Goal: Task Accomplishment & Management: Manage account settings

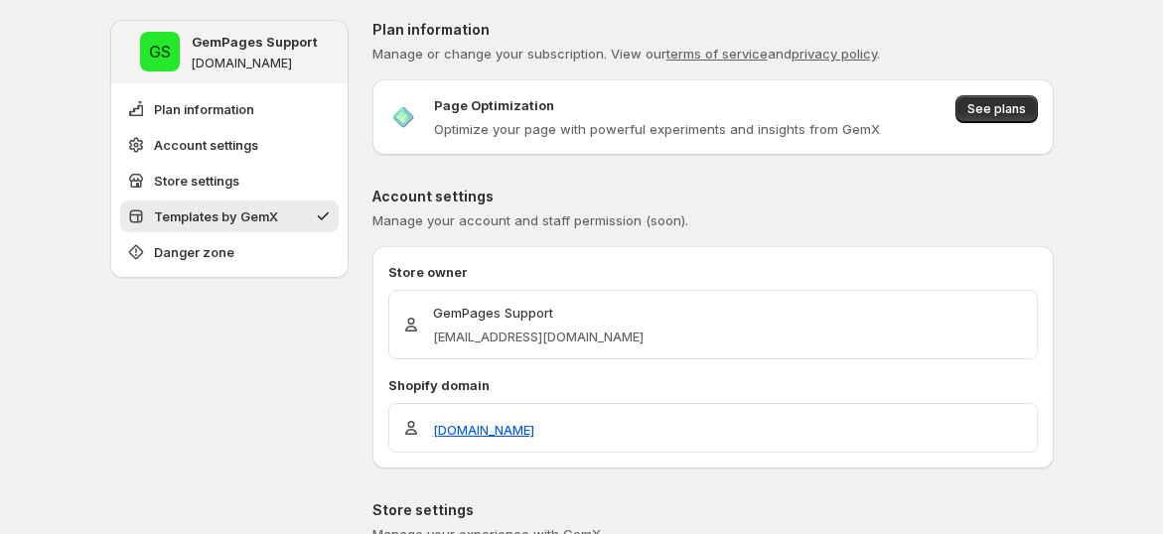
scroll to position [810, 0]
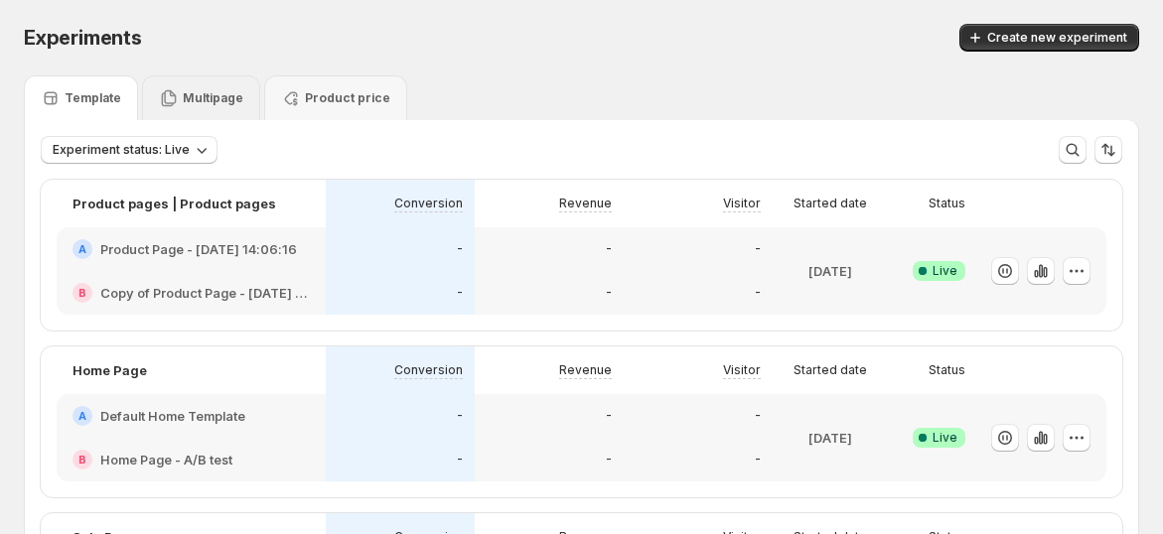
click at [232, 93] on p "Multipage" at bounding box center [213, 98] width 61 height 16
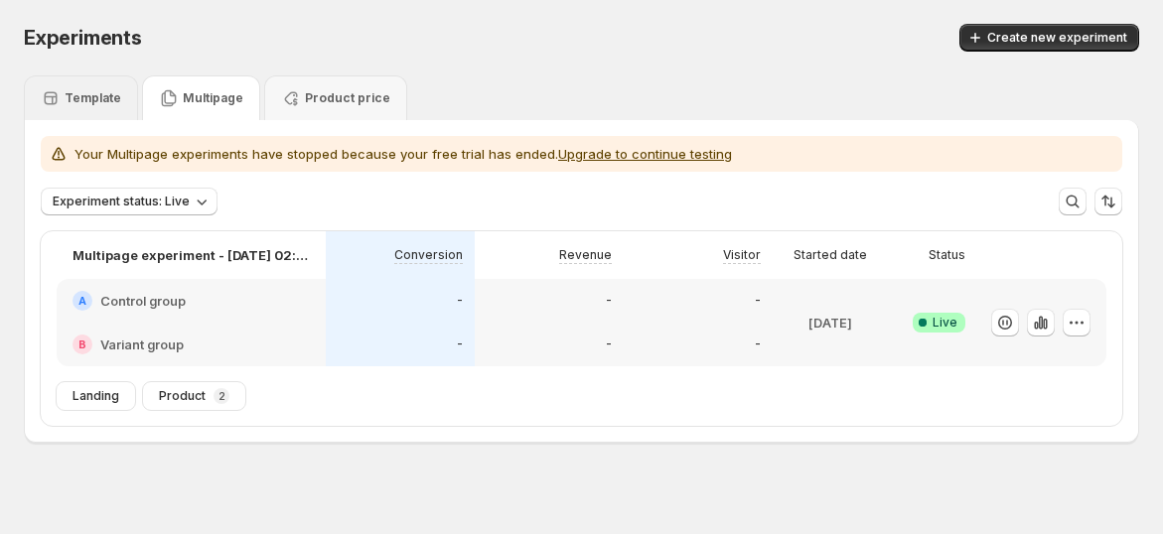
click at [99, 88] on div "Template" at bounding box center [81, 98] width 80 height 20
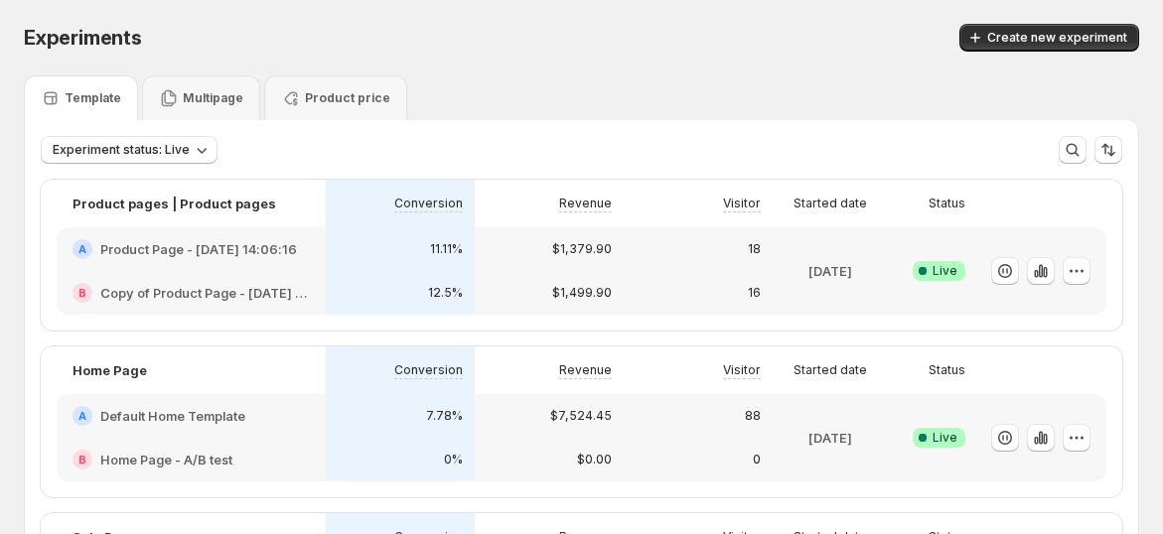
scroll to position [110, 0]
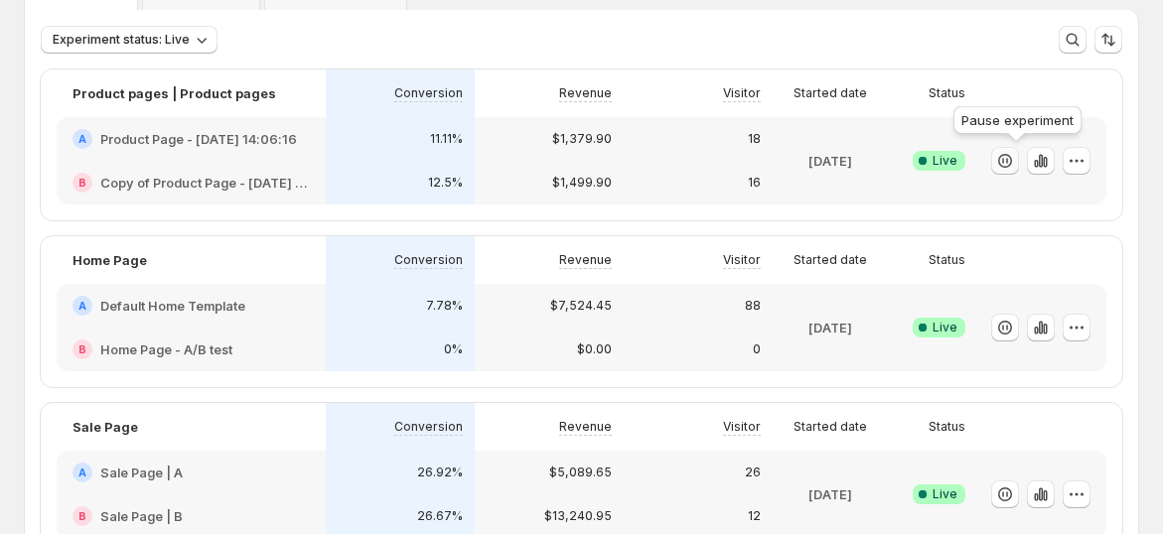
click at [1004, 155] on button "button" at bounding box center [1005, 161] width 28 height 28
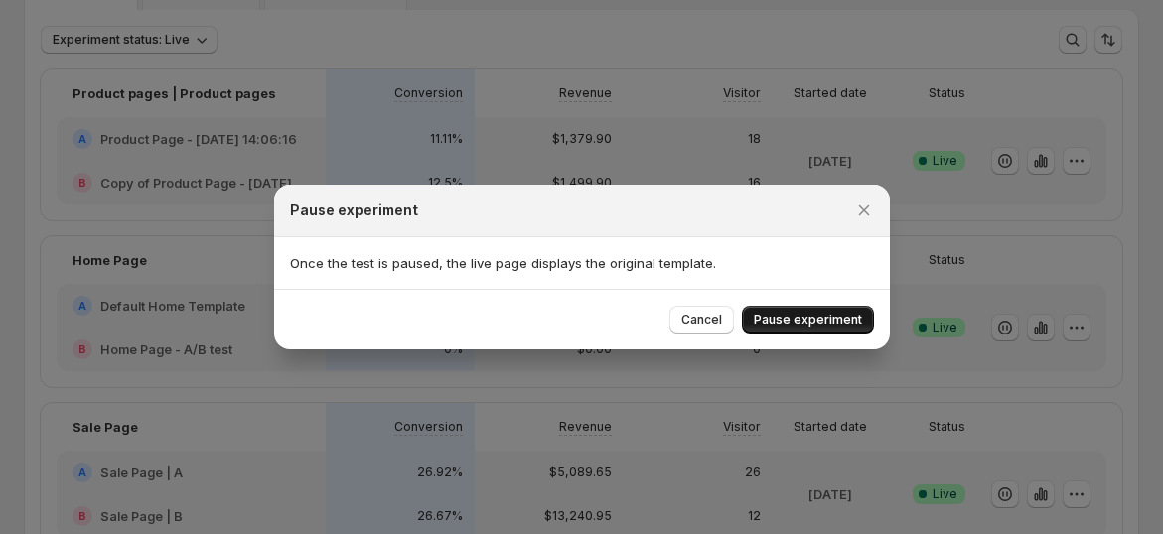
click at [800, 321] on span "Pause experiment" at bounding box center [808, 320] width 108 height 16
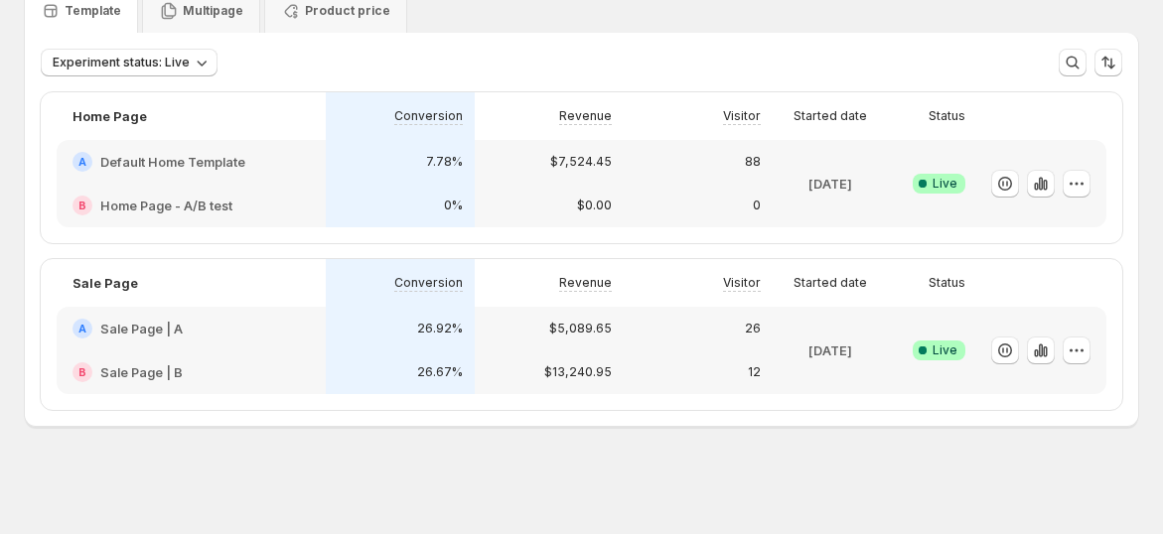
scroll to position [86, 0]
click at [78, 12] on p "Template" at bounding box center [93, 12] width 57 height 16
click at [1015, 352] on icon "button" at bounding box center [1005, 352] width 20 height 20
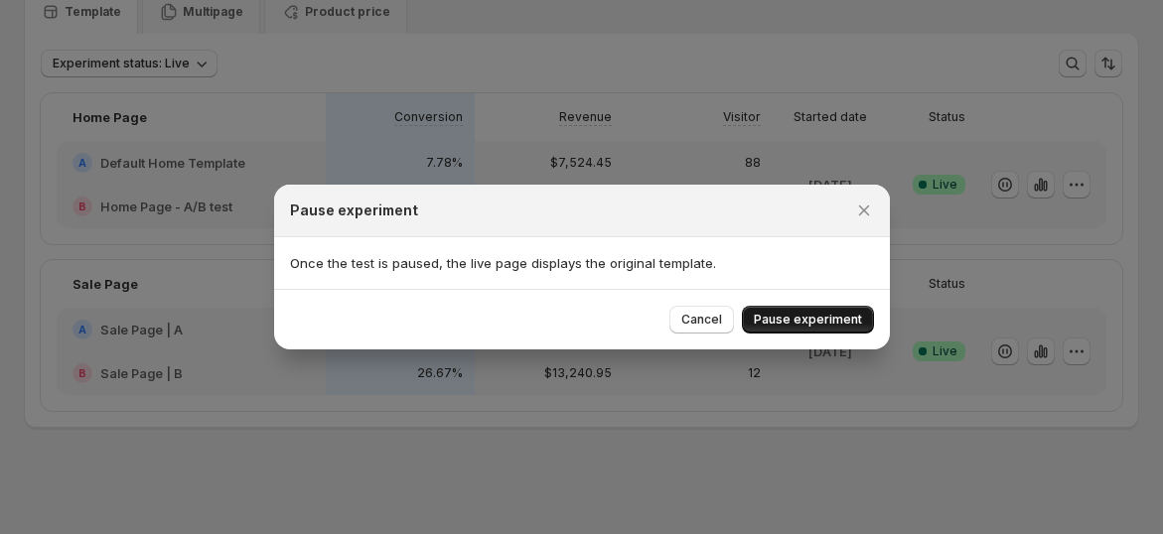
click at [780, 317] on span "Pause experiment" at bounding box center [808, 320] width 108 height 16
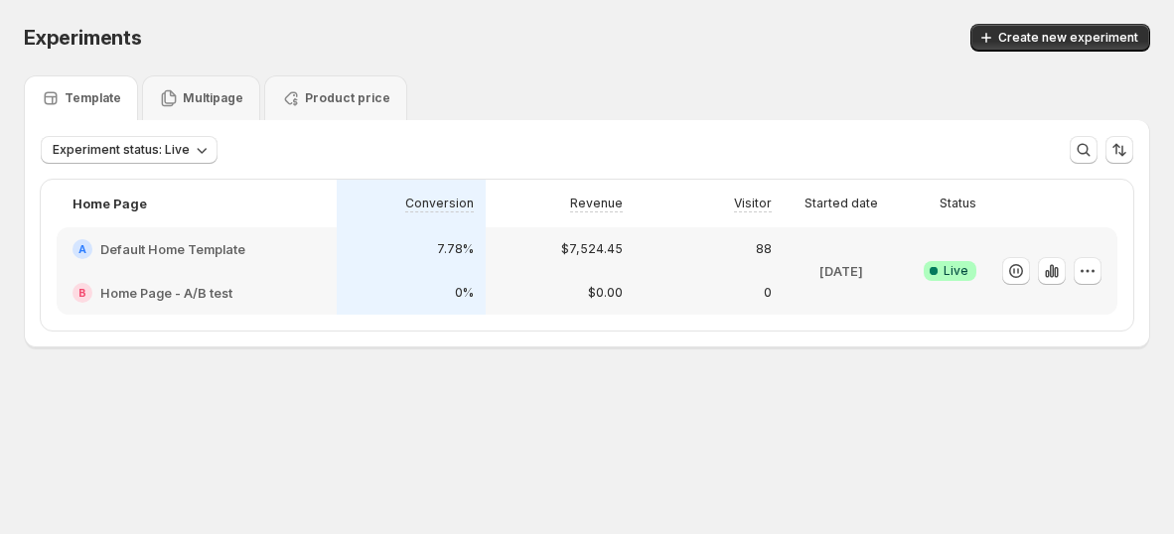
click at [107, 107] on div "Template" at bounding box center [81, 98] width 80 height 20
click at [116, 151] on span "Experiment status: Live" at bounding box center [121, 150] width 137 height 16
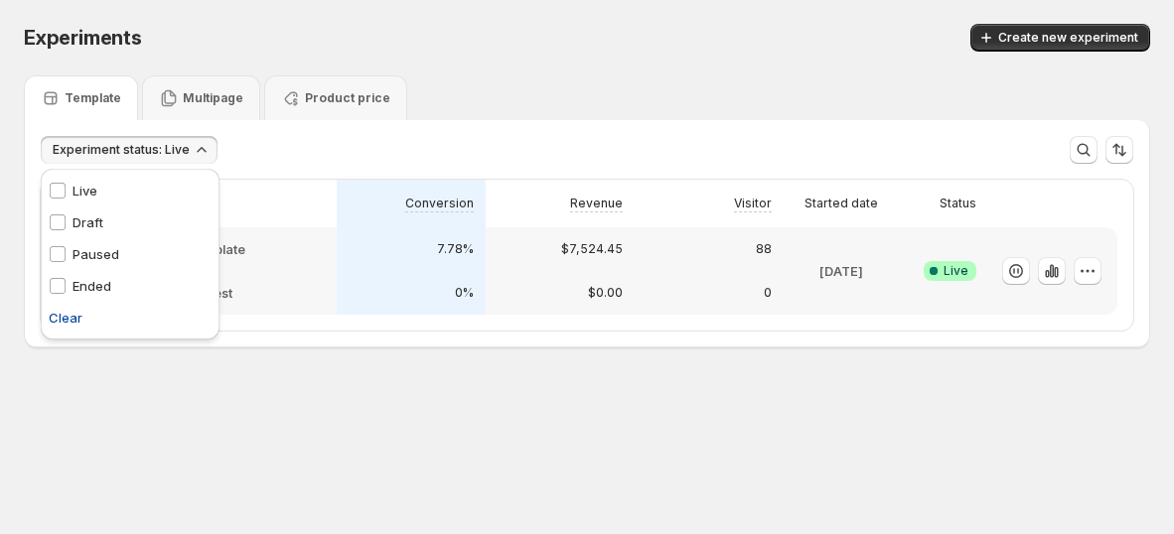
click at [58, 315] on span "Clear" at bounding box center [66, 318] width 34 height 20
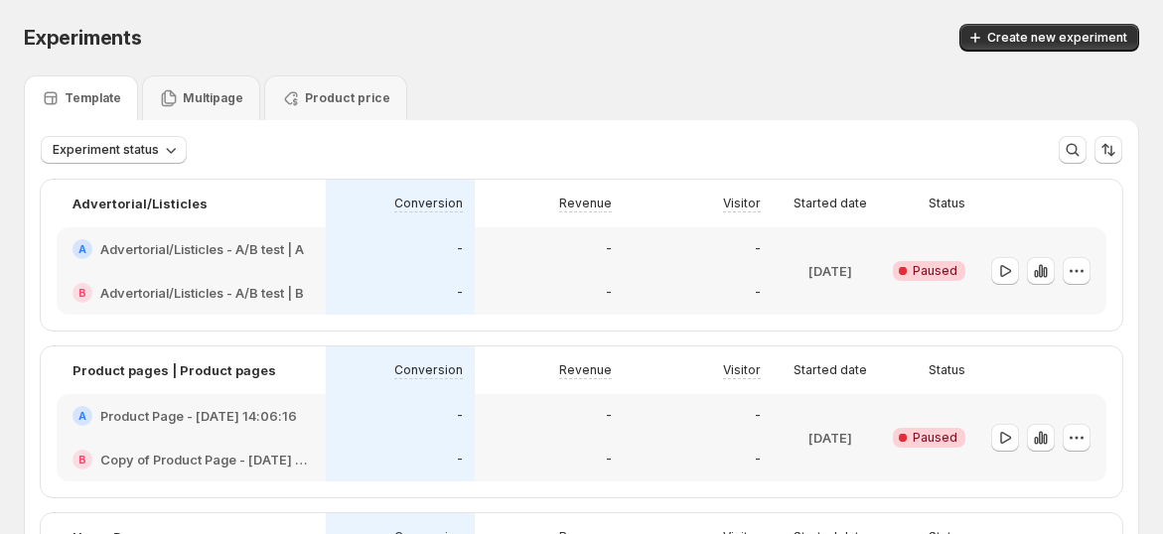
click at [679, 65] on div "Experiments. This page is ready Experiments Create new experiment" at bounding box center [581, 37] width 1115 height 75
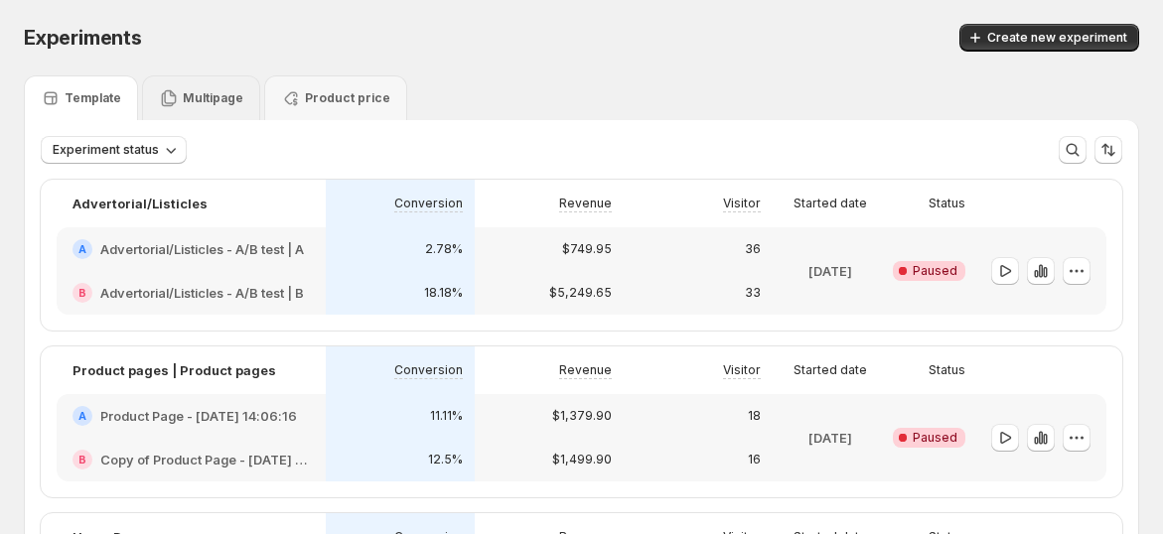
click at [225, 105] on div "Multipage" at bounding box center [201, 98] width 84 height 20
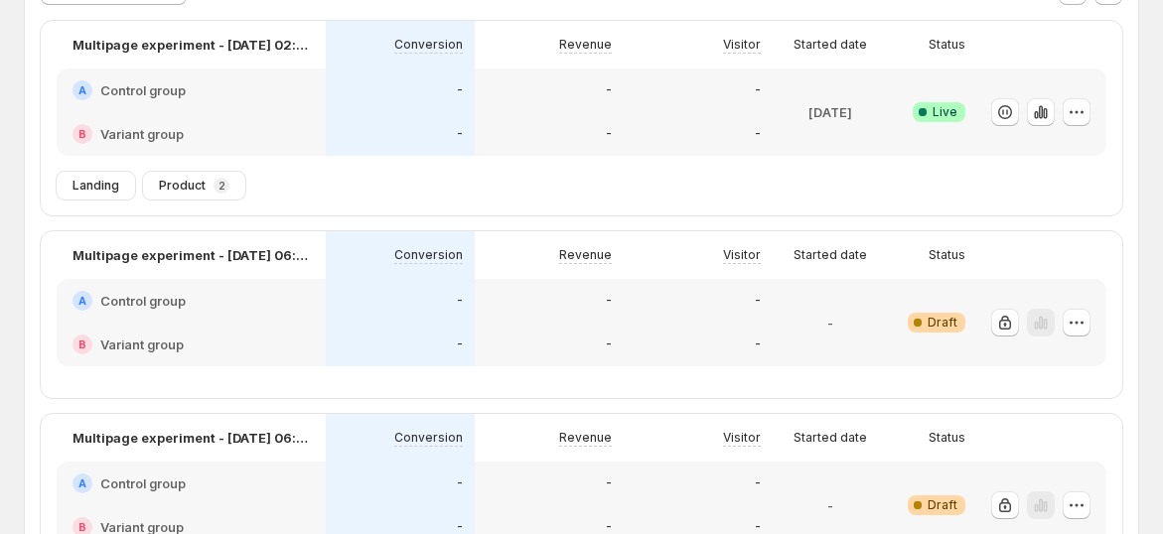
scroll to position [76, 0]
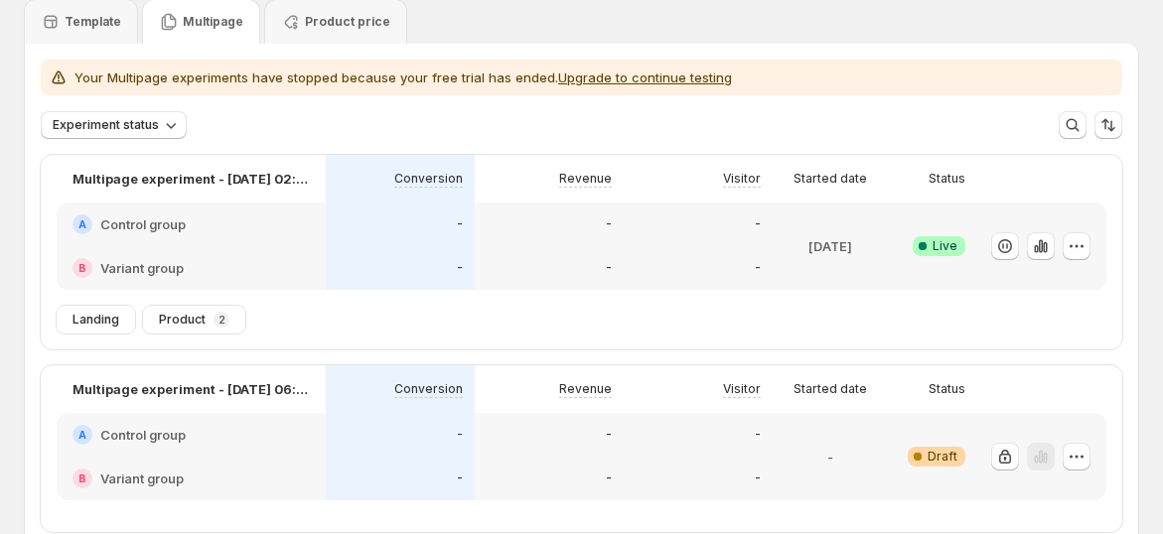
click at [573, 259] on div "-" at bounding box center [549, 268] width 125 height 20
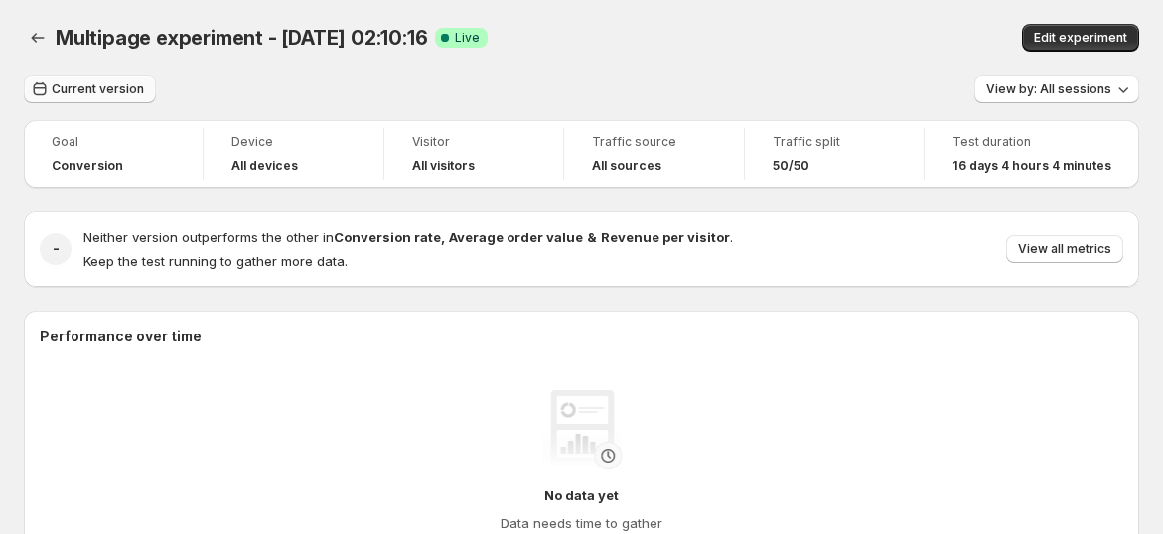
click at [82, 87] on span "Current version" at bounding box center [98, 89] width 92 height 16
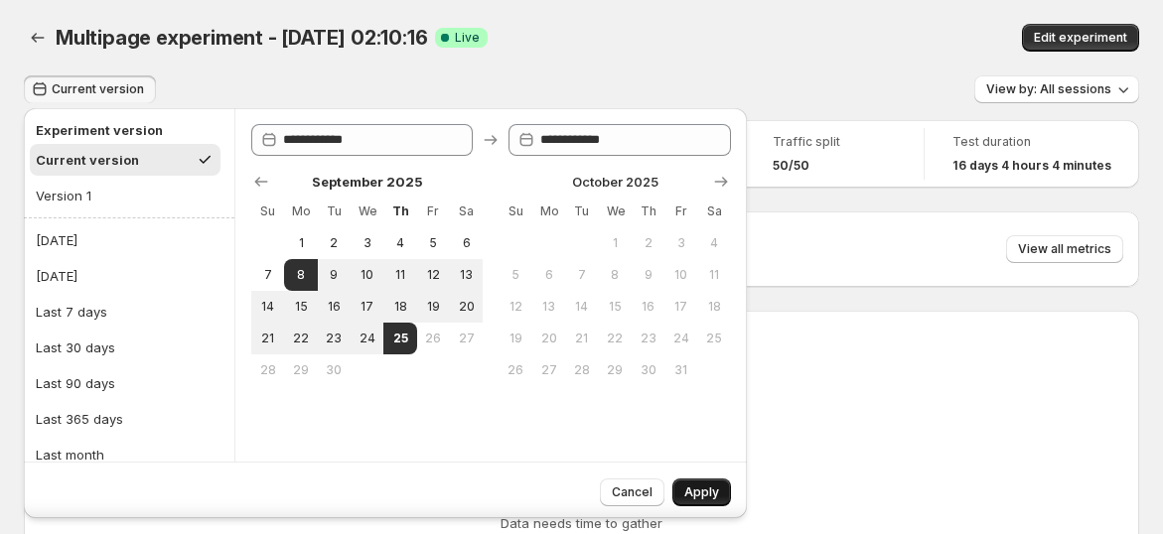
click at [701, 489] on span "Apply" at bounding box center [701, 493] width 35 height 16
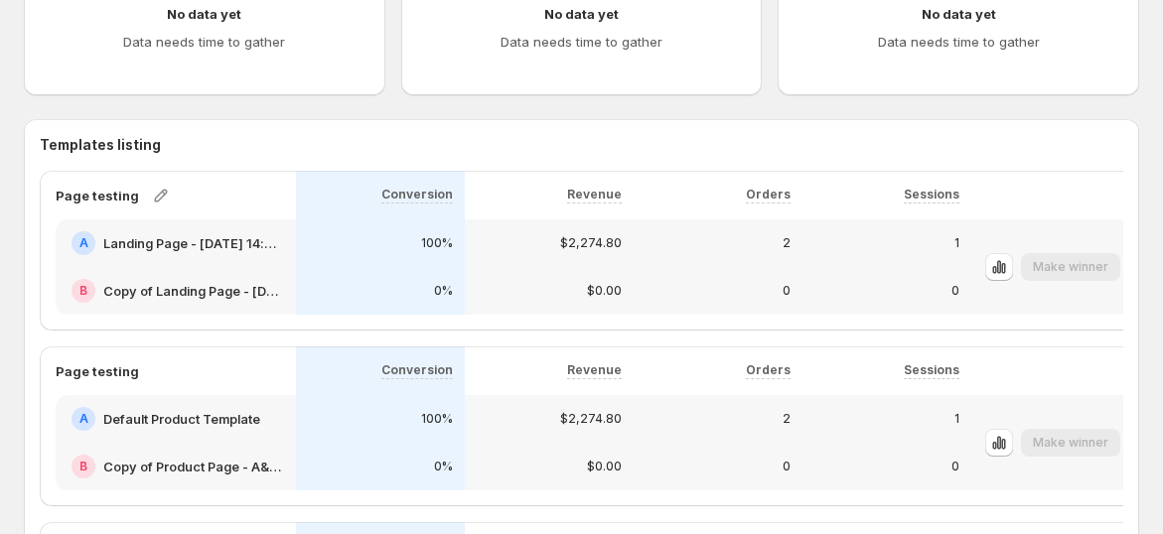
scroll to position [745, 0]
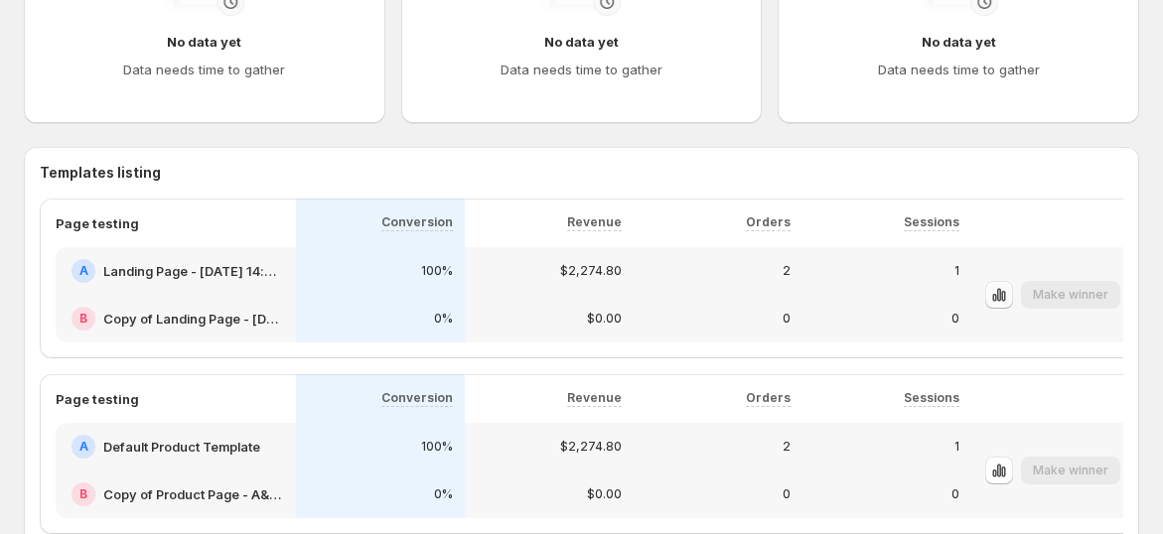
click at [991, 288] on icon "button" at bounding box center [999, 295] width 20 height 20
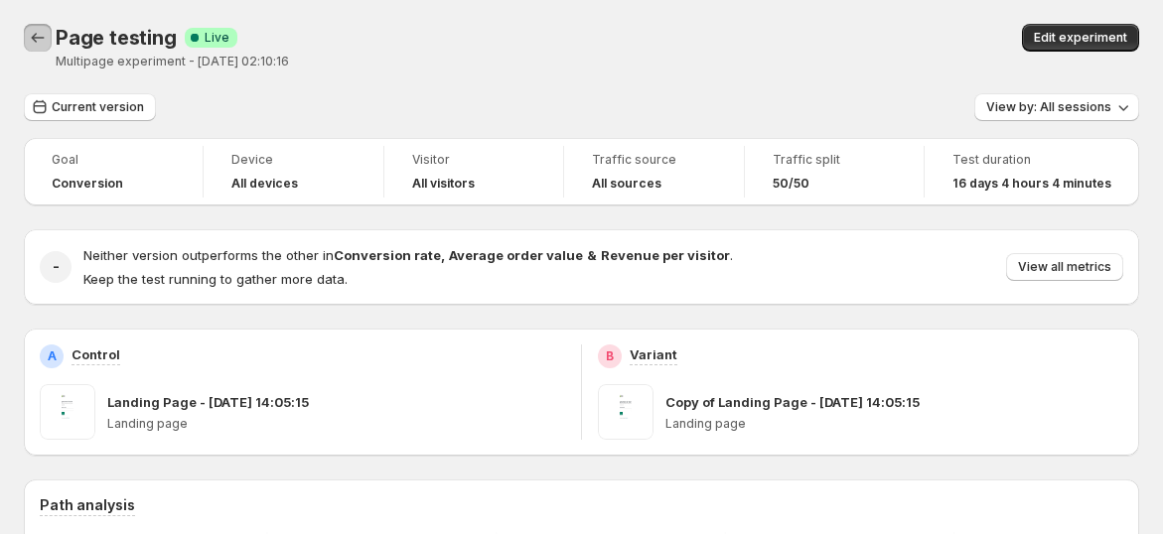
click at [36, 46] on icon "Back" at bounding box center [38, 38] width 20 height 20
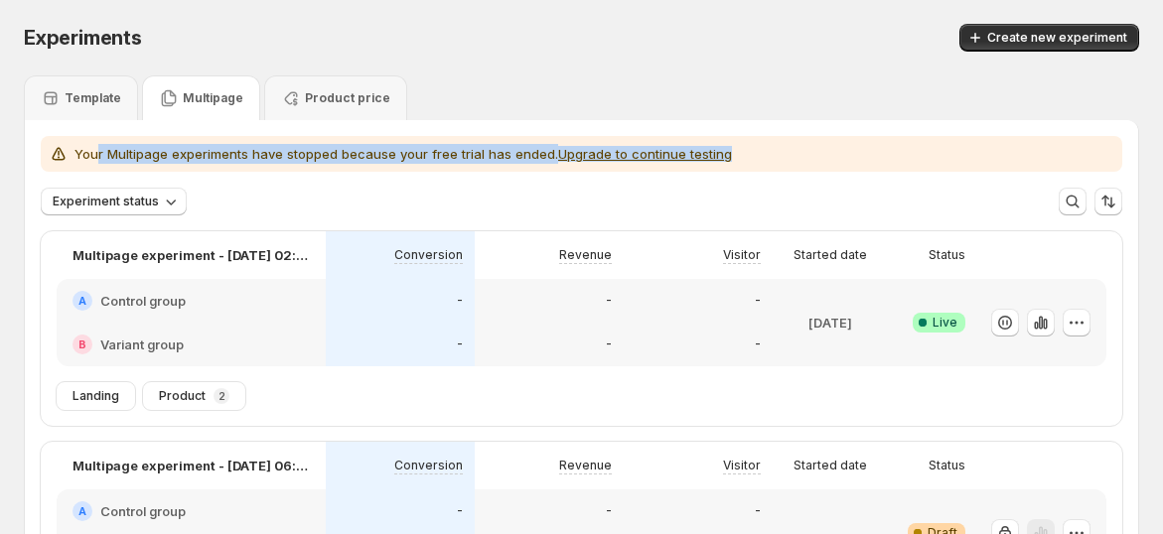
drag, startPoint x: 167, startPoint y: 163, endPoint x: 751, endPoint y: 165, distance: 583.9
click at [649, 163] on div "Your Multipage experiments have stopped because your free trial has ended. Upgr…" at bounding box center [581, 154] width 1081 height 36
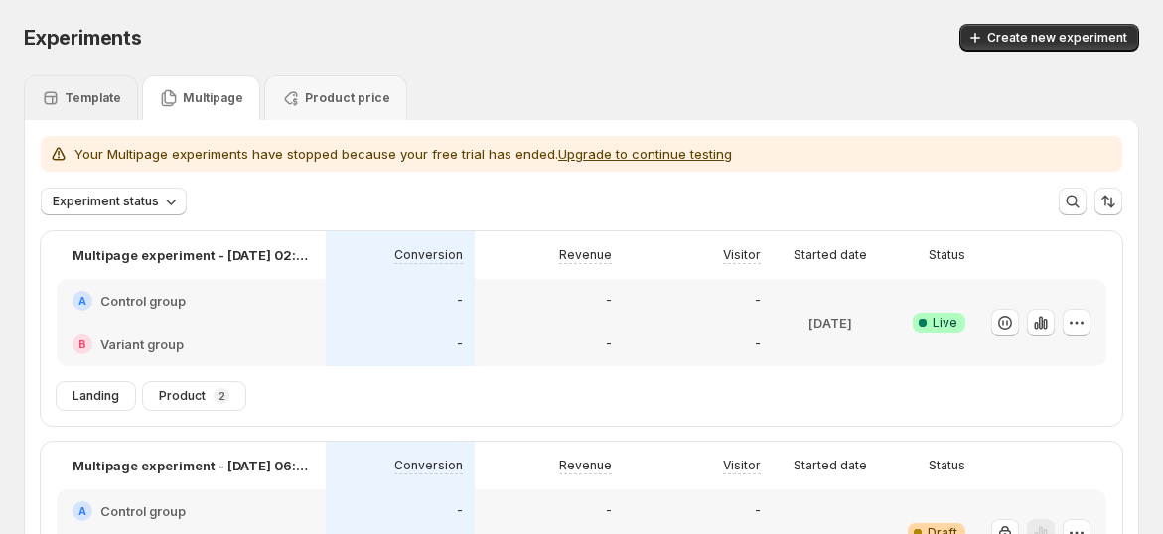
click at [77, 88] on div "Template" at bounding box center [81, 98] width 80 height 20
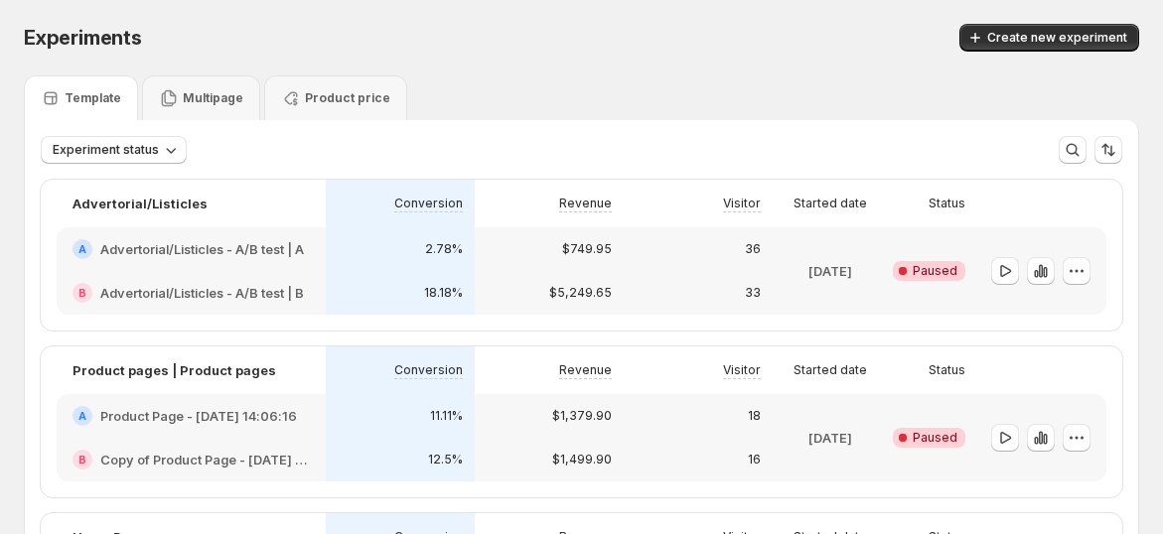
scroll to position [220, 0]
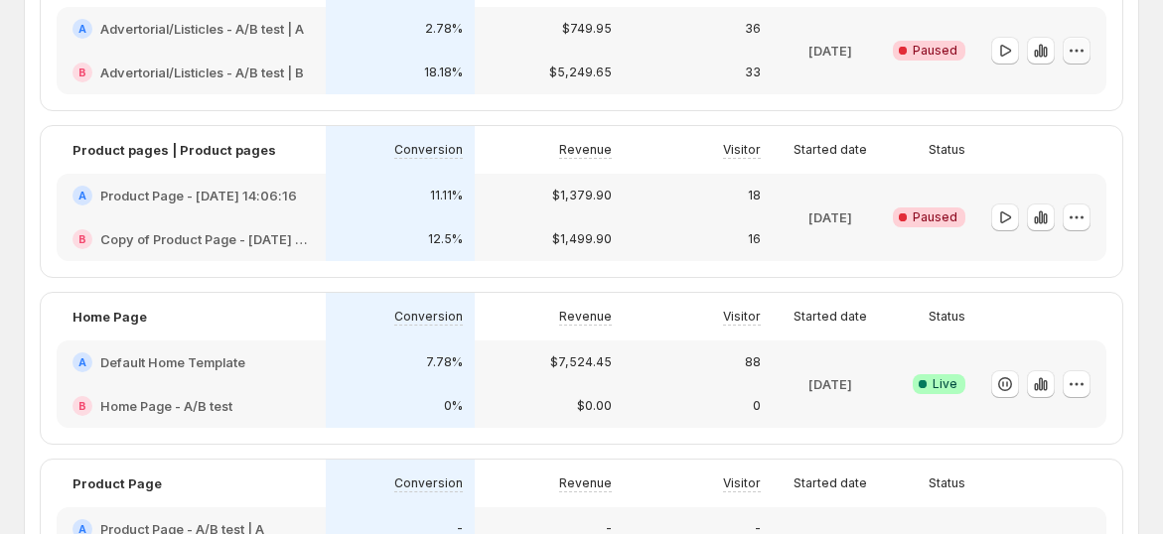
click at [1086, 55] on icon "button" at bounding box center [1077, 51] width 20 height 20
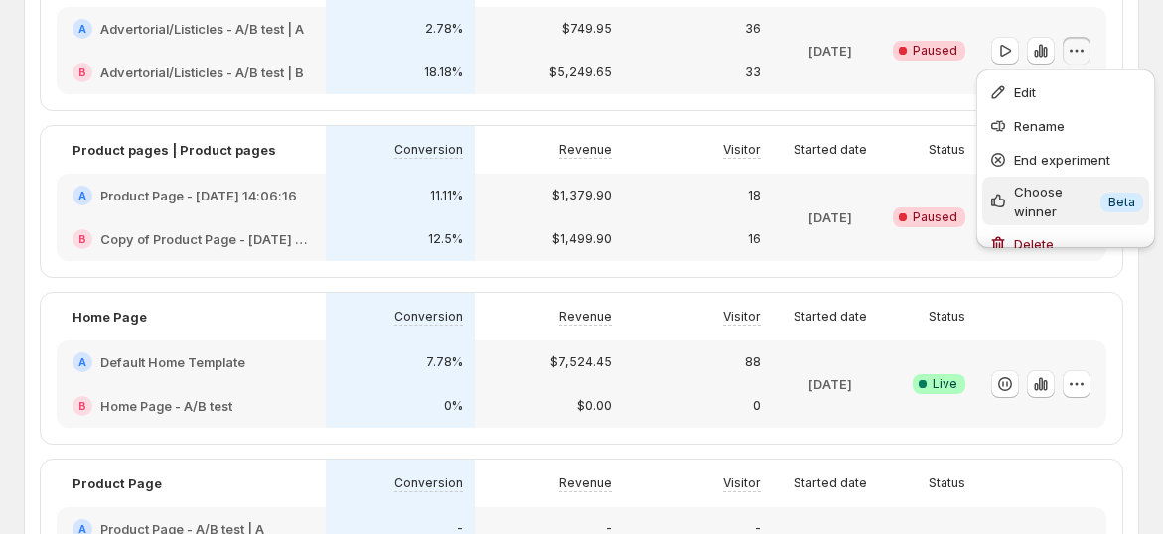
click at [1072, 190] on span "Choose winner" at bounding box center [1054, 202] width 80 height 40
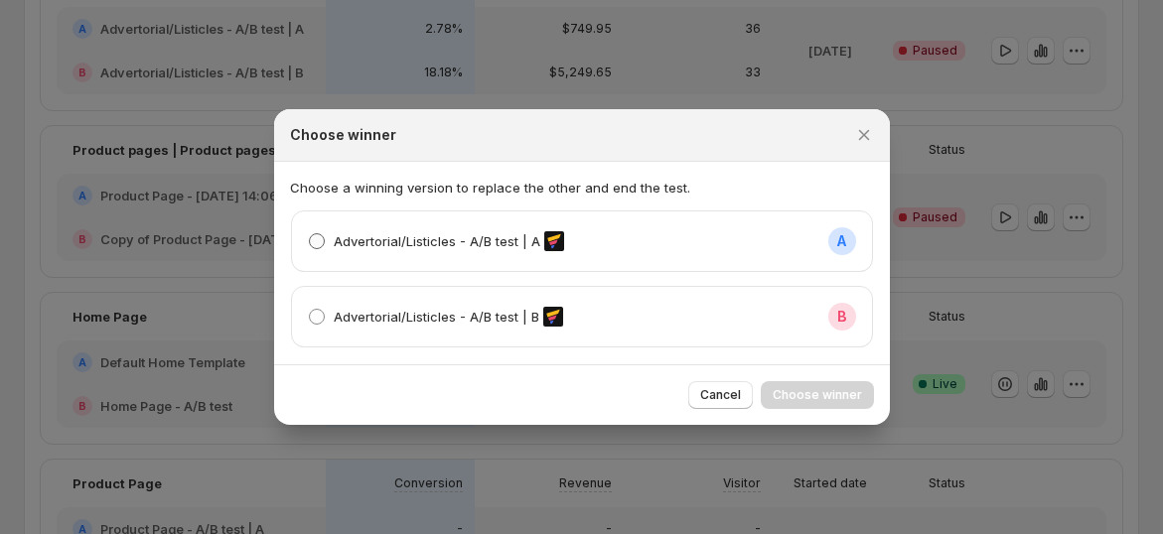
click at [409, 232] on p "Advertorial/Listicles - A/B test | A" at bounding box center [437, 241] width 207 height 20
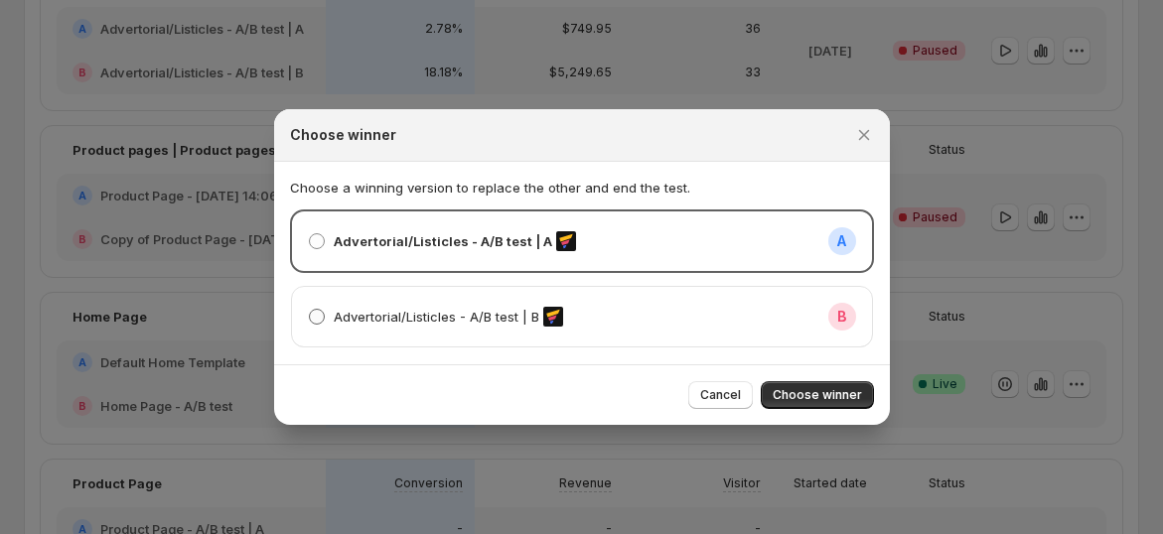
click at [411, 313] on p "Advertorial/Listicles - A/B test | B" at bounding box center [437, 317] width 206 height 20
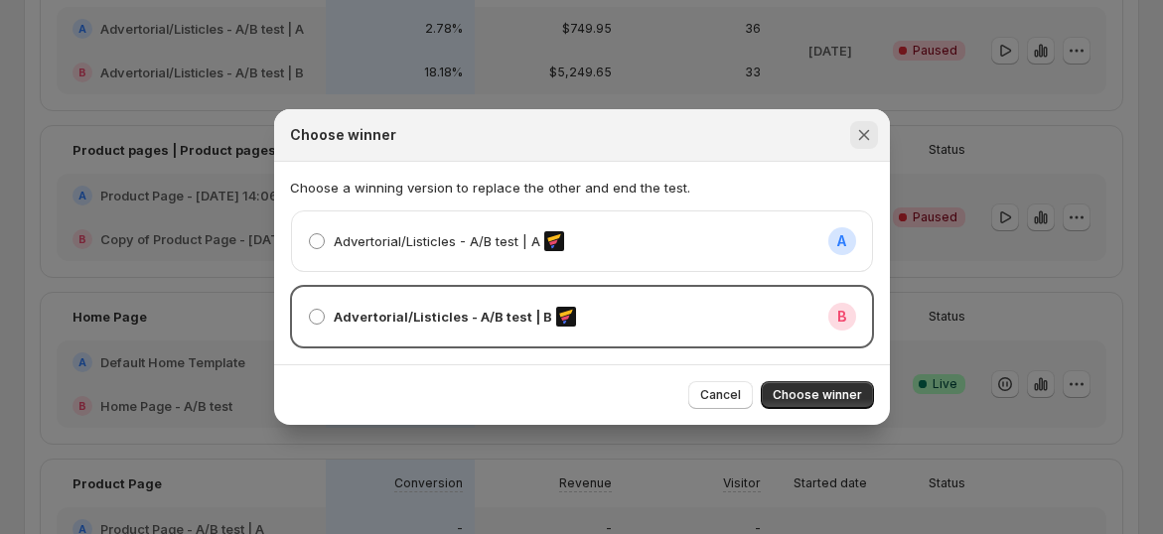
click at [851, 135] on button "Close" at bounding box center [864, 135] width 28 height 28
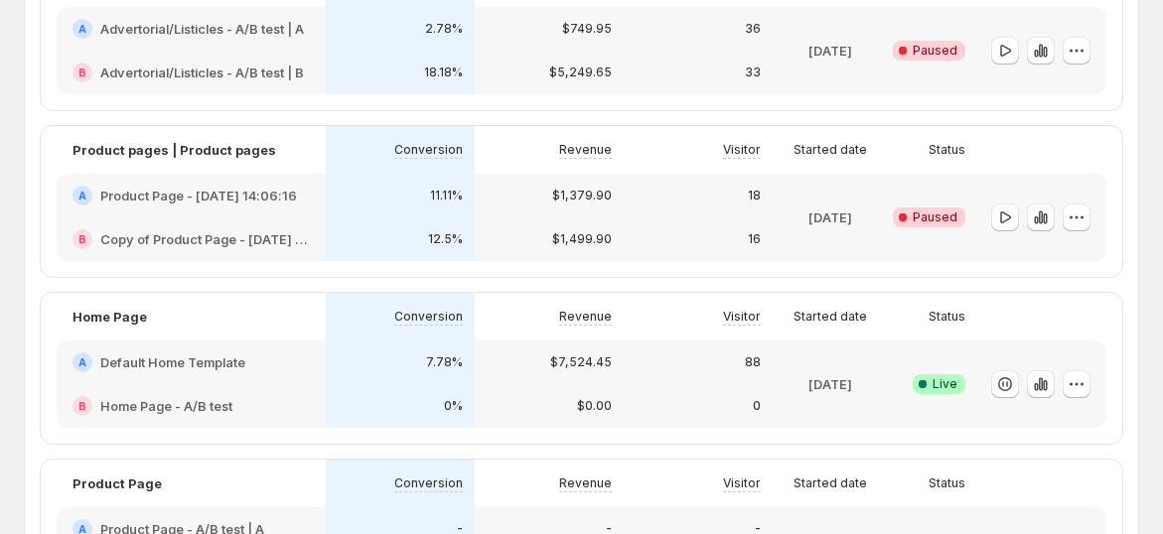
click at [663, 69] on div "33" at bounding box center [698, 73] width 125 height 20
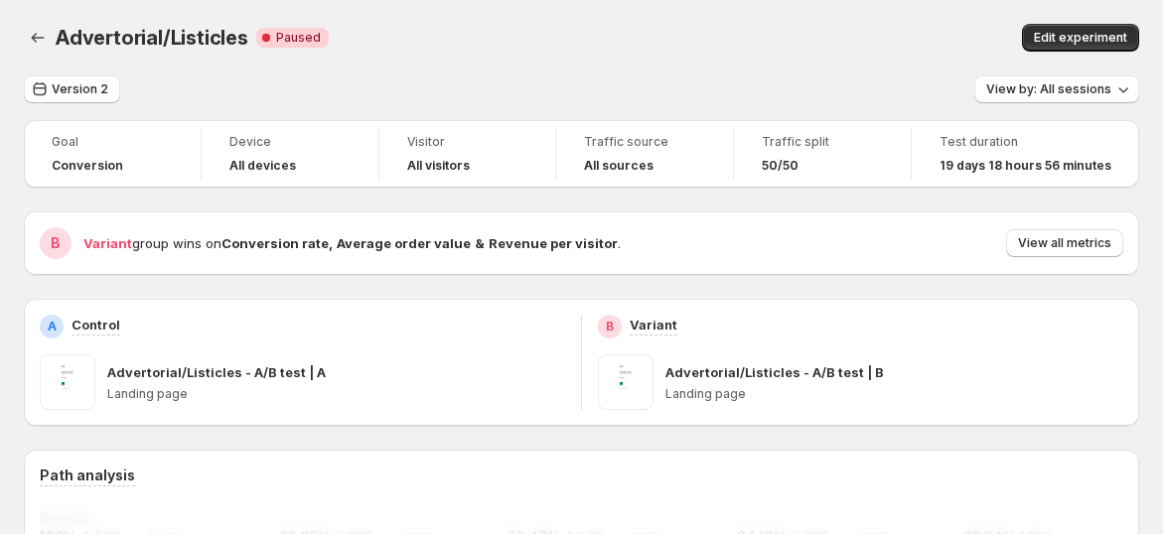
click at [753, 36] on div "Edit experiment" at bounding box center [909, 38] width 460 height 28
click at [717, 227] on div "B Variant group wins on Conversion rate , Average order value & Revenue per vis…" at bounding box center [581, 243] width 1083 height 32
click at [1088, 93] on span "View by: All sessions" at bounding box center [1048, 89] width 125 height 16
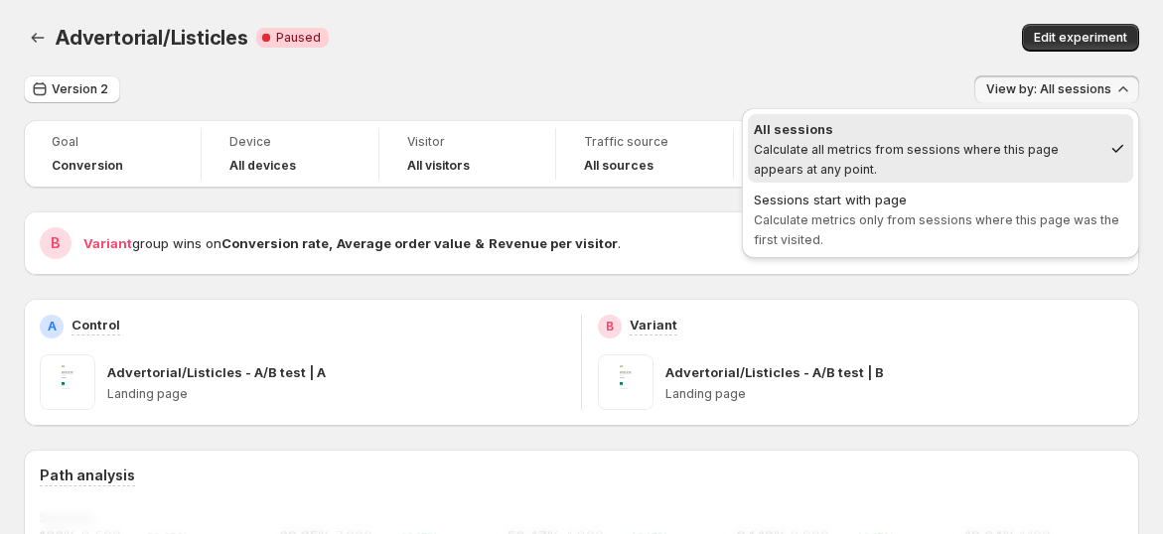
click at [1088, 93] on span "View by: All sessions" at bounding box center [1048, 89] width 125 height 16
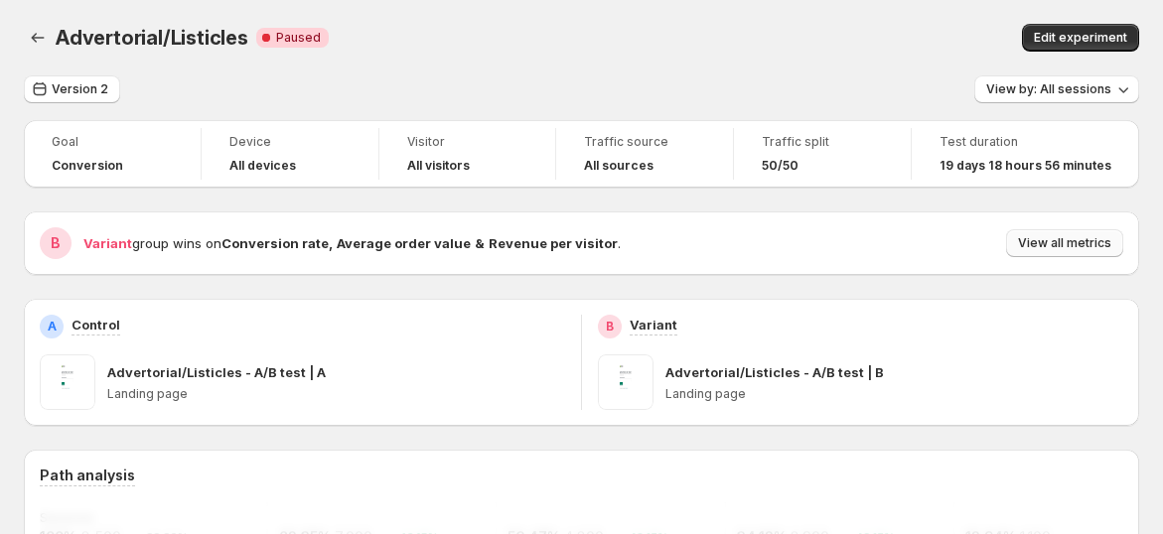
click at [1078, 234] on button "View all metrics" at bounding box center [1064, 243] width 117 height 28
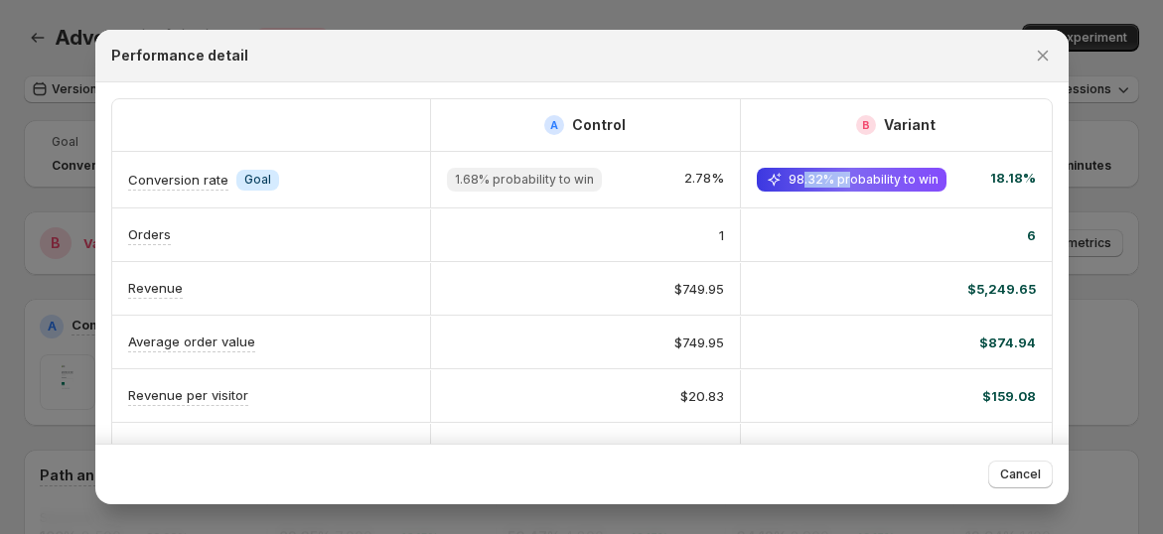
drag, startPoint x: 800, startPoint y: 181, endPoint x: 885, endPoint y: 174, distance: 84.7
click at [878, 174] on span "98.32% probability to win" at bounding box center [863, 180] width 150 height 16
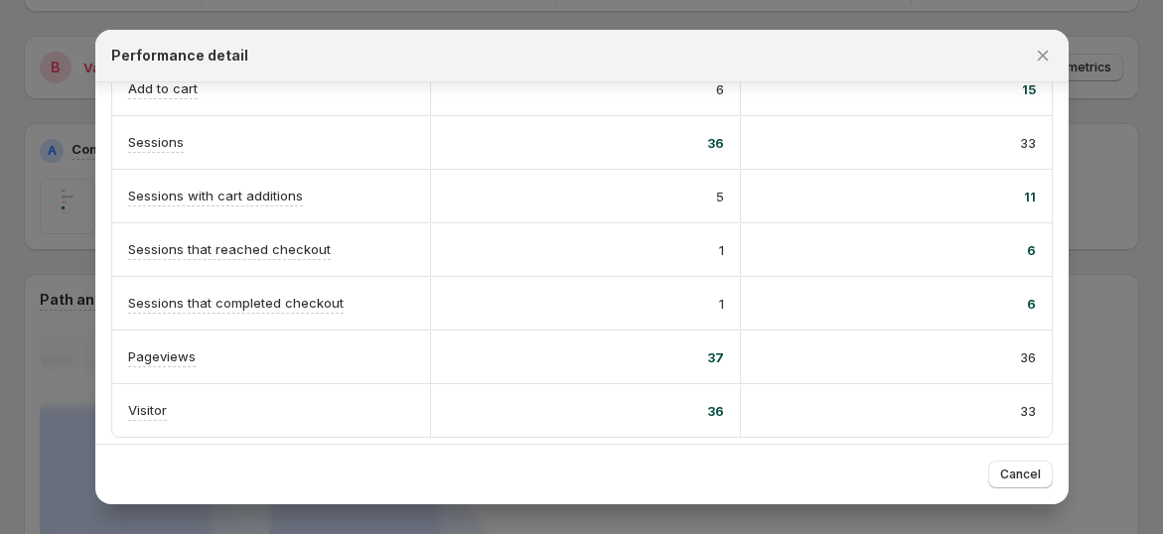
scroll to position [441, 0]
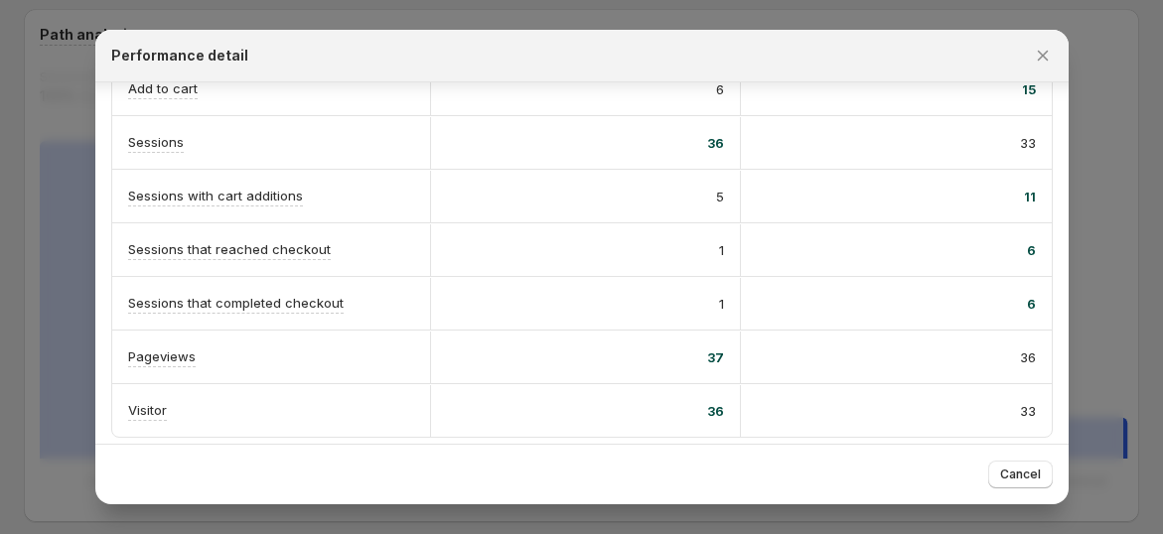
click at [1106, 197] on div at bounding box center [581, 267] width 1163 height 534
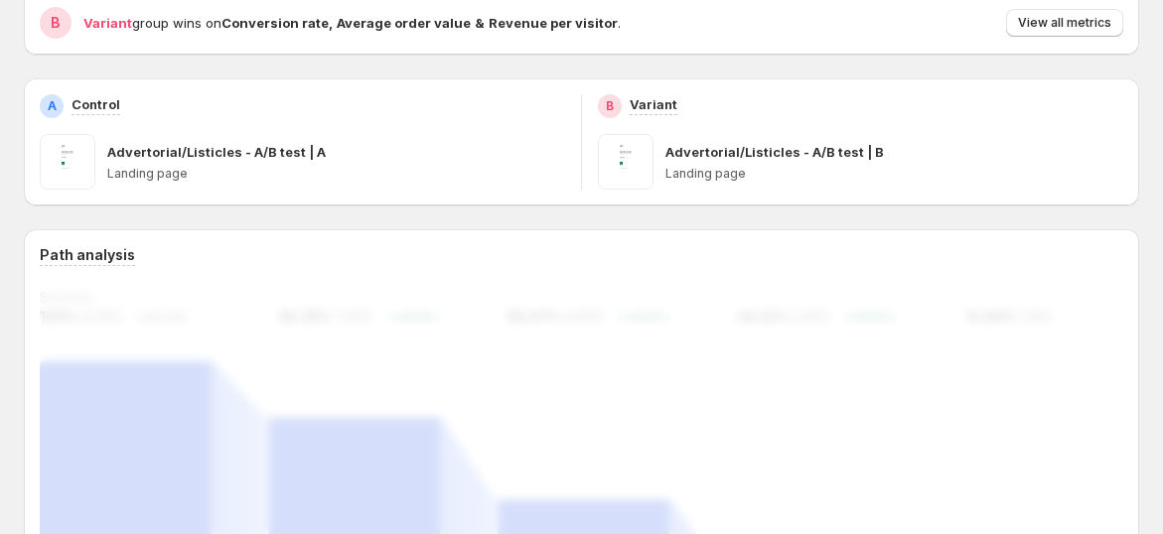
scroll to position [93, 0]
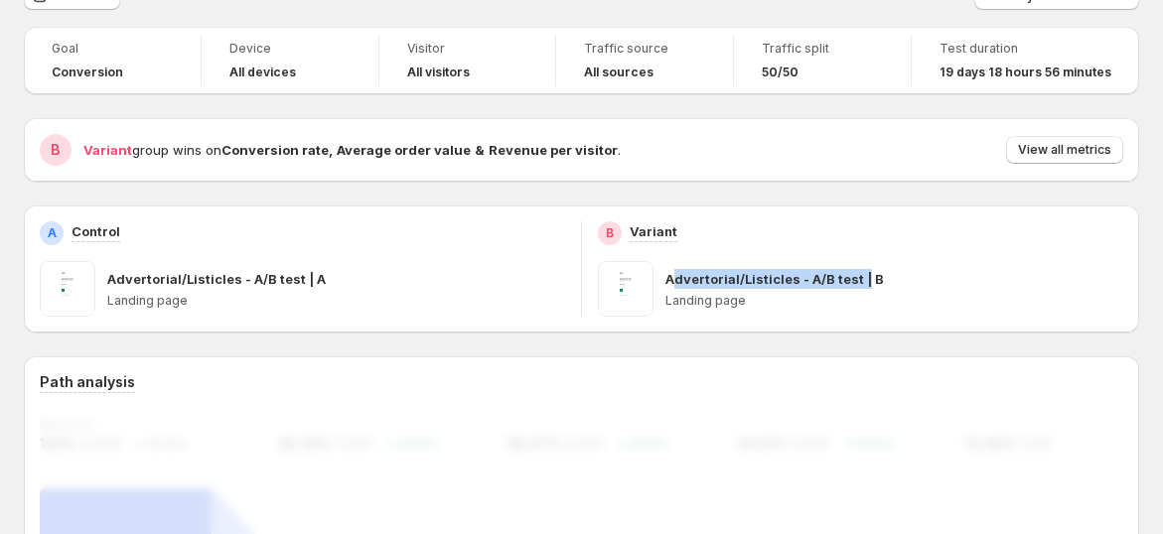
drag, startPoint x: 679, startPoint y: 282, endPoint x: 867, endPoint y: 283, distance: 187.7
click at [867, 283] on p "Advertorial/Listicles - A/B test | B" at bounding box center [774, 279] width 218 height 20
click at [868, 283] on p "Advertorial/Listicles - A/B test | B" at bounding box center [774, 279] width 218 height 20
click at [869, 283] on p "Advertorial/Listicles - A/B test | B" at bounding box center [774, 279] width 218 height 20
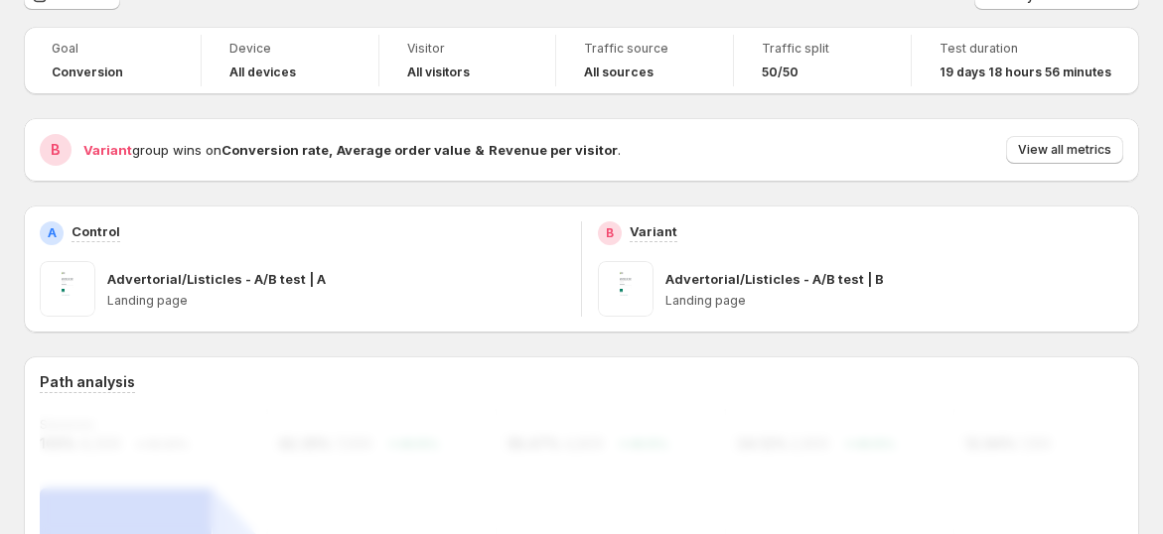
click at [266, 273] on p "Advertorial/Listicles - A/B test | A" at bounding box center [216, 279] width 218 height 20
click at [287, 276] on p "Advertorial/Listicles - A/B test | A" at bounding box center [216, 279] width 218 height 20
click at [169, 160] on div "Variant group wins on Conversion rate , Average order value & Revenue per visit…" at bounding box center [603, 150] width 1040 height 28
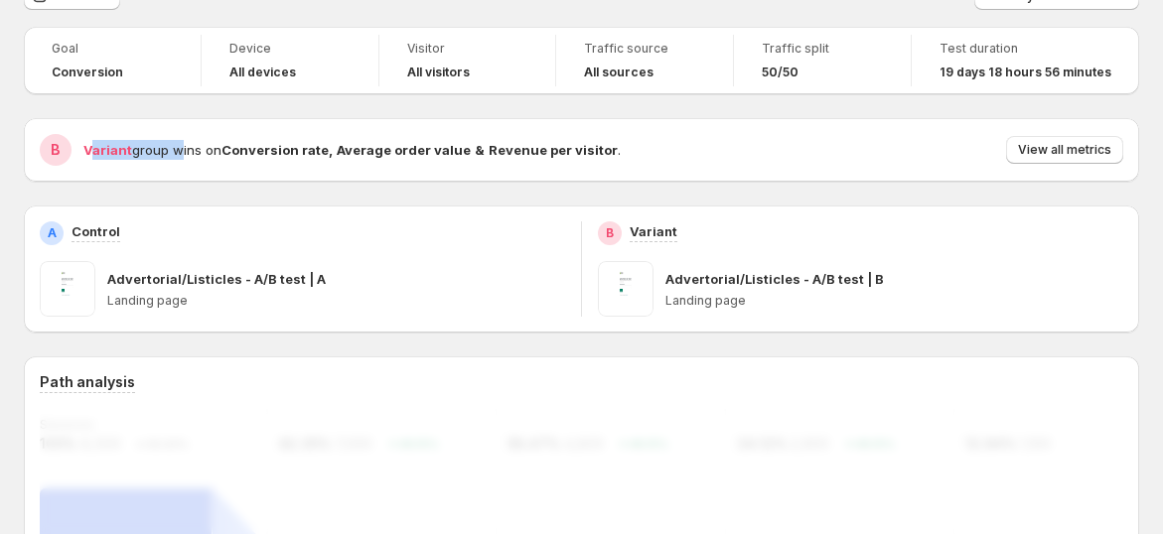
drag, startPoint x: 94, startPoint y: 153, endPoint x: 182, endPoint y: 151, distance: 87.4
click at [176, 151] on span "Variant group wins on Conversion rate , Average order value & Revenue per visit…" at bounding box center [351, 150] width 537 height 16
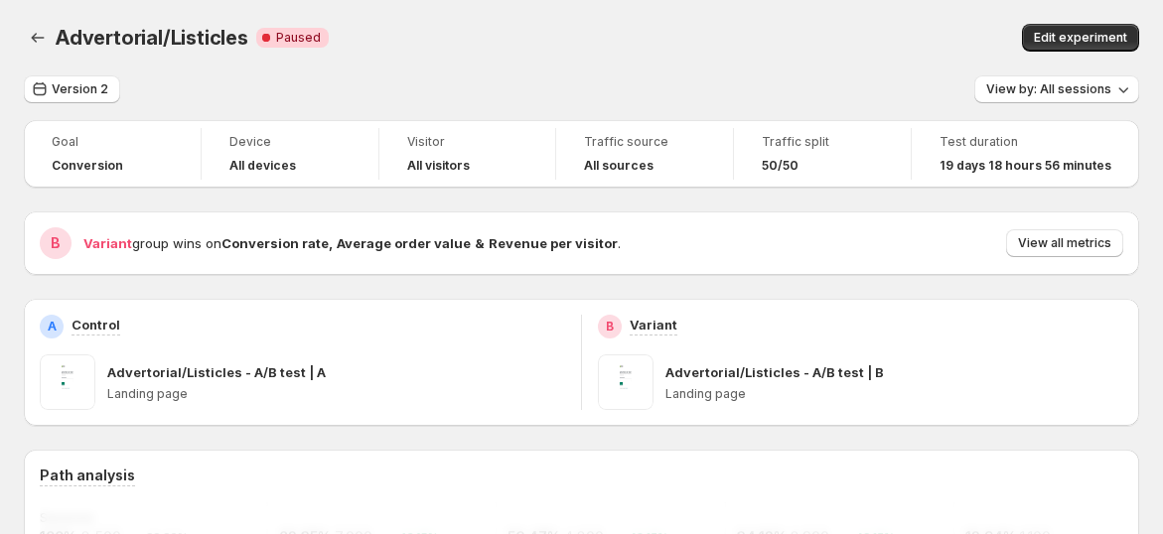
click at [194, 247] on span "Variant group wins on Conversion rate , Average order value & Revenue per visit…" at bounding box center [351, 243] width 537 height 16
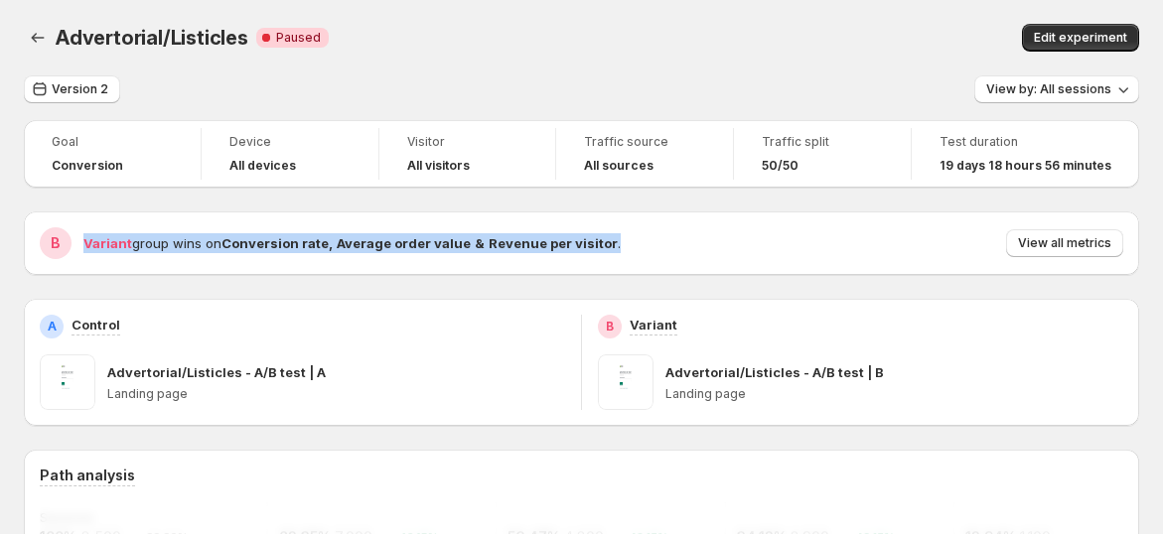
drag, startPoint x: 99, startPoint y: 248, endPoint x: 703, endPoint y: 251, distance: 603.8
click at [644, 251] on div "B Variant group wins on Conversion rate , Average order value & Revenue per vis…" at bounding box center [581, 243] width 1083 height 32
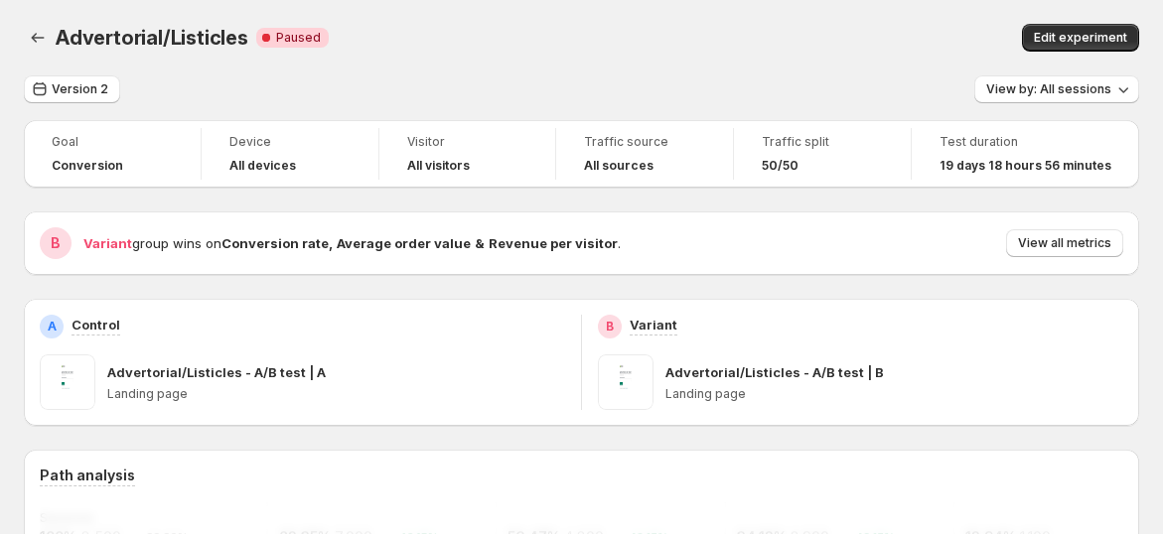
click at [862, 262] on div "B Variant group wins on Conversion rate , Average order value & Revenue per vis…" at bounding box center [581, 244] width 1115 height 64
click at [1033, 247] on span "View all metrics" at bounding box center [1064, 243] width 93 height 16
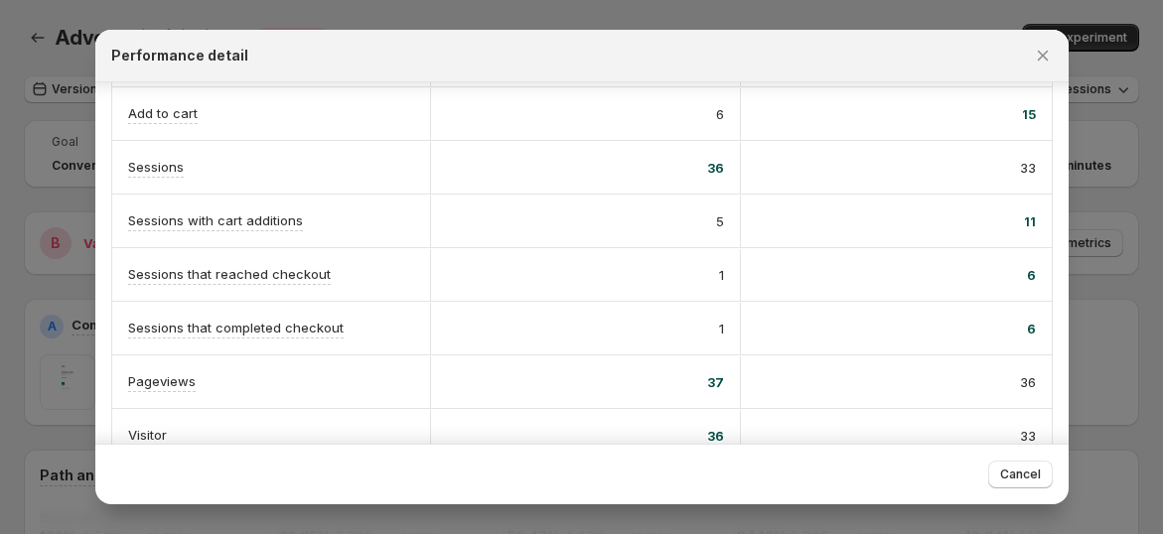
scroll to position [521, 0]
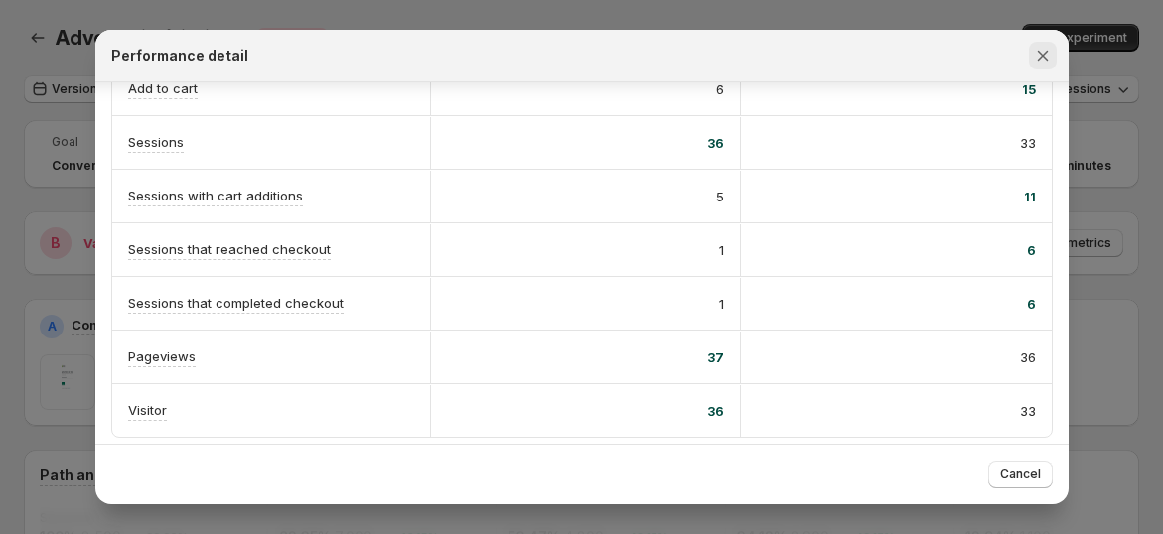
click at [1044, 49] on icon "Close" at bounding box center [1043, 56] width 20 height 20
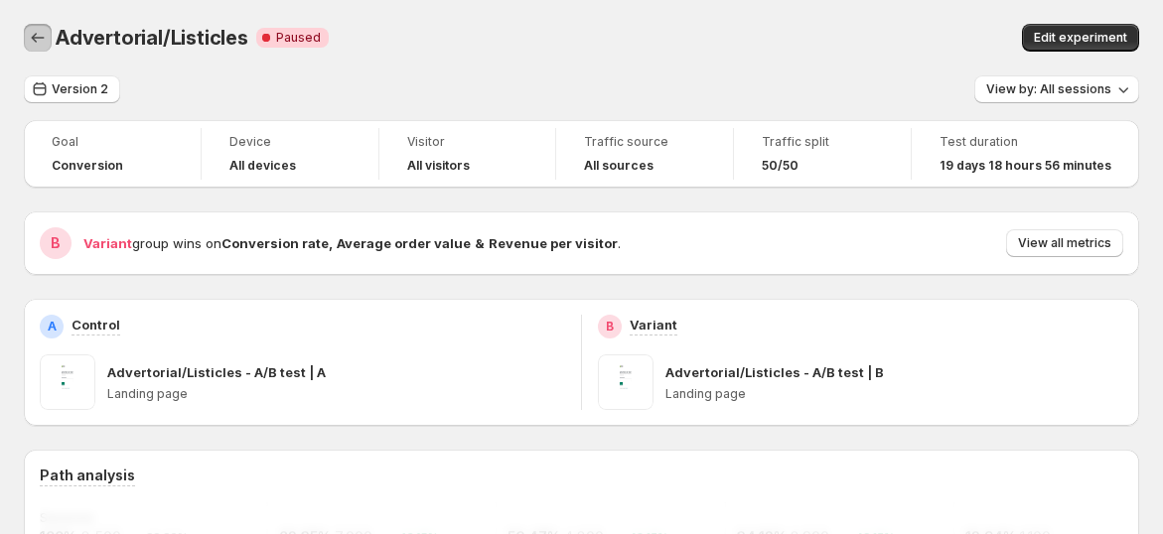
click at [48, 33] on button "Back" at bounding box center [38, 38] width 28 height 28
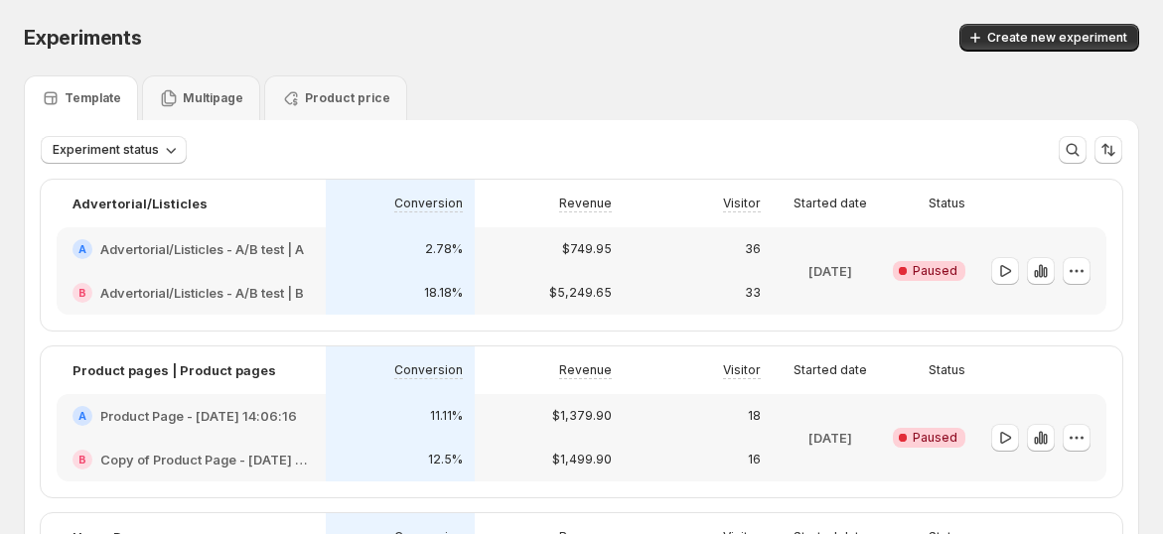
click at [1104, 270] on div at bounding box center [1041, 270] width 129 height 87
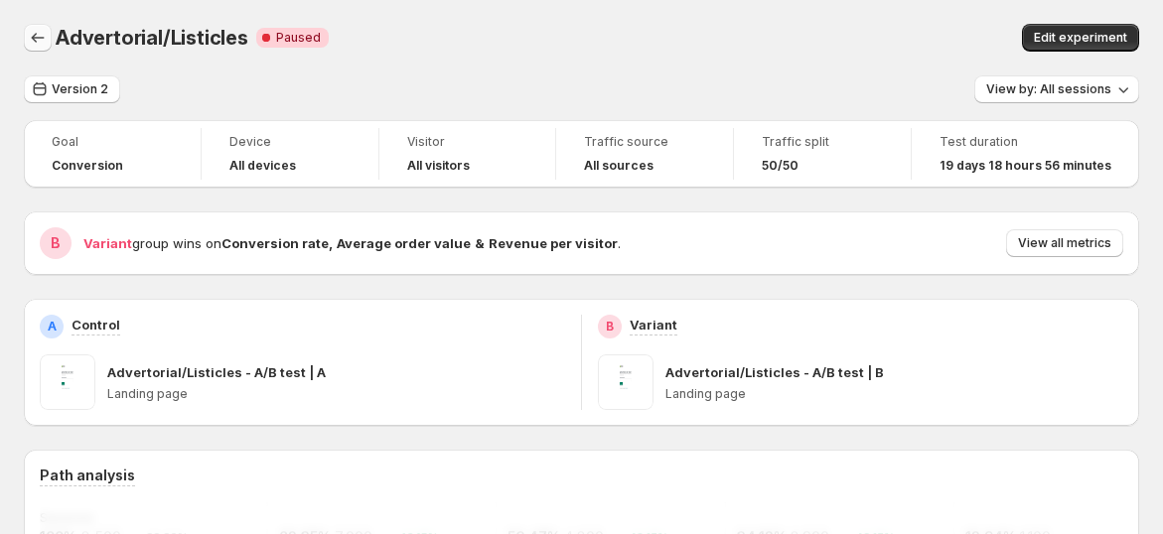
click at [42, 38] on icon "Back" at bounding box center [38, 38] width 20 height 20
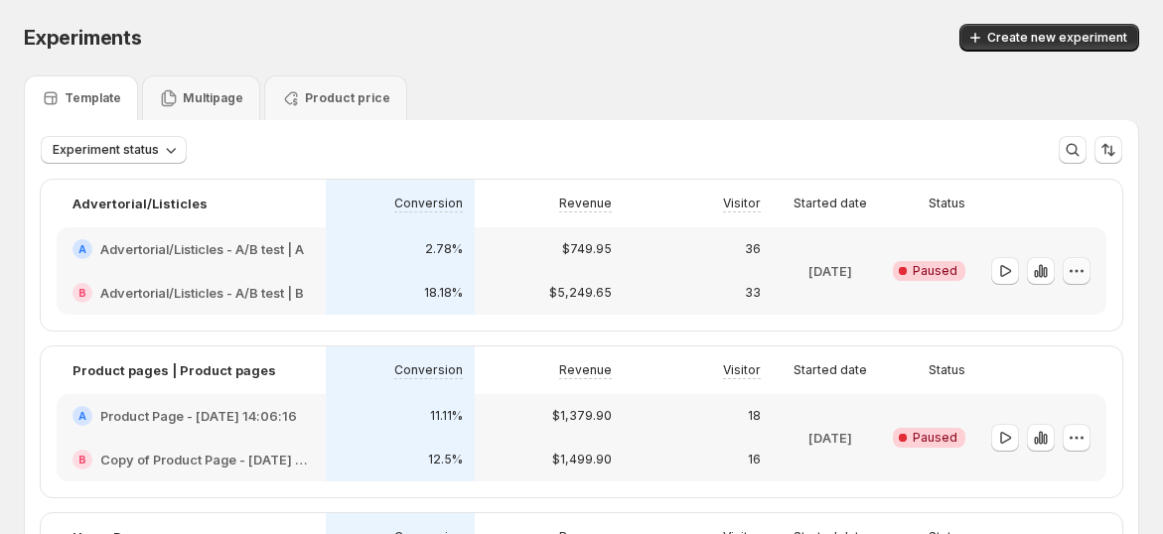
click at [1081, 266] on icon "button" at bounding box center [1077, 271] width 20 height 20
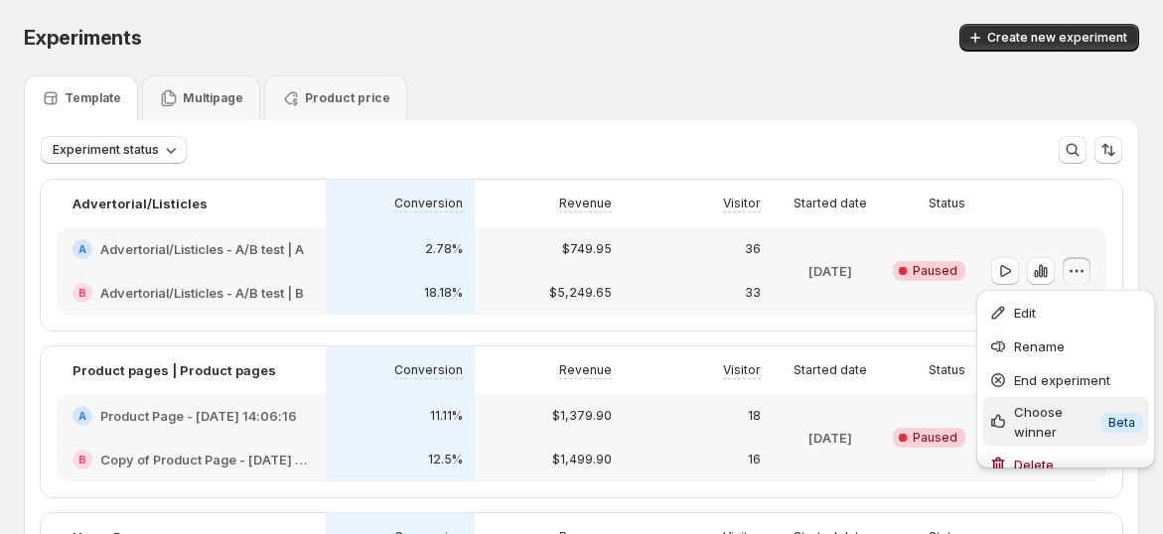
click at [1058, 412] on span "Choose winner" at bounding box center [1038, 422] width 49 height 36
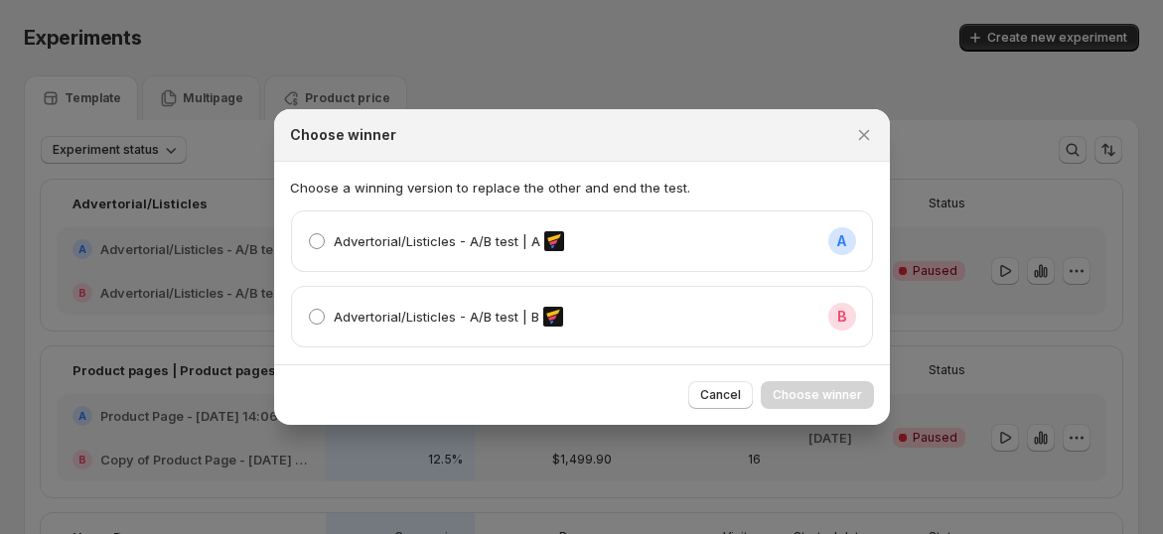
click at [443, 293] on div "Advertorial/Listicles - A/B test | B B" at bounding box center [582, 317] width 580 height 60
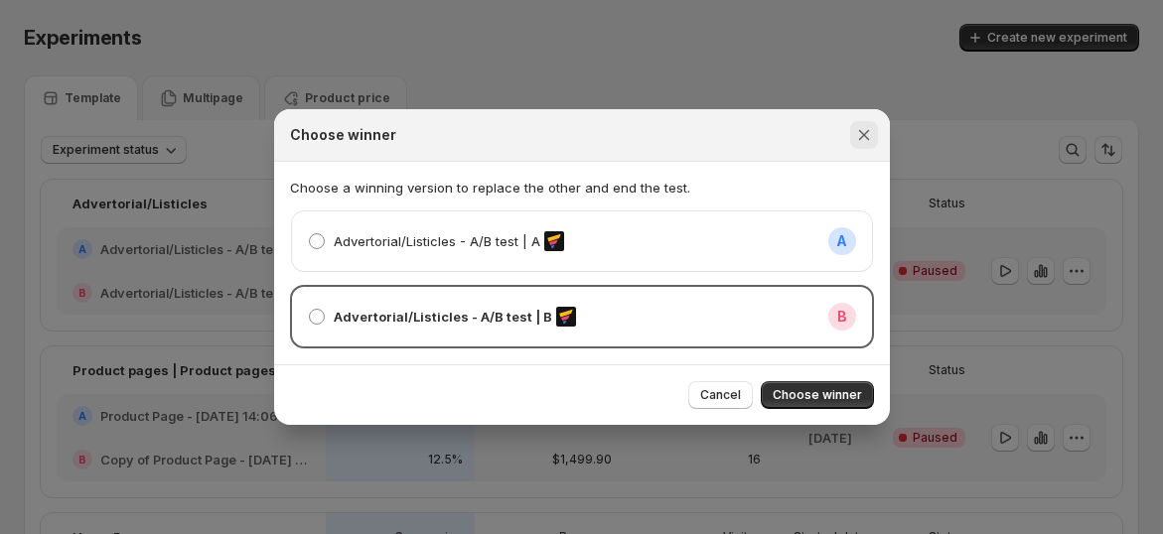
click at [850, 137] on button "Close" at bounding box center [864, 135] width 28 height 28
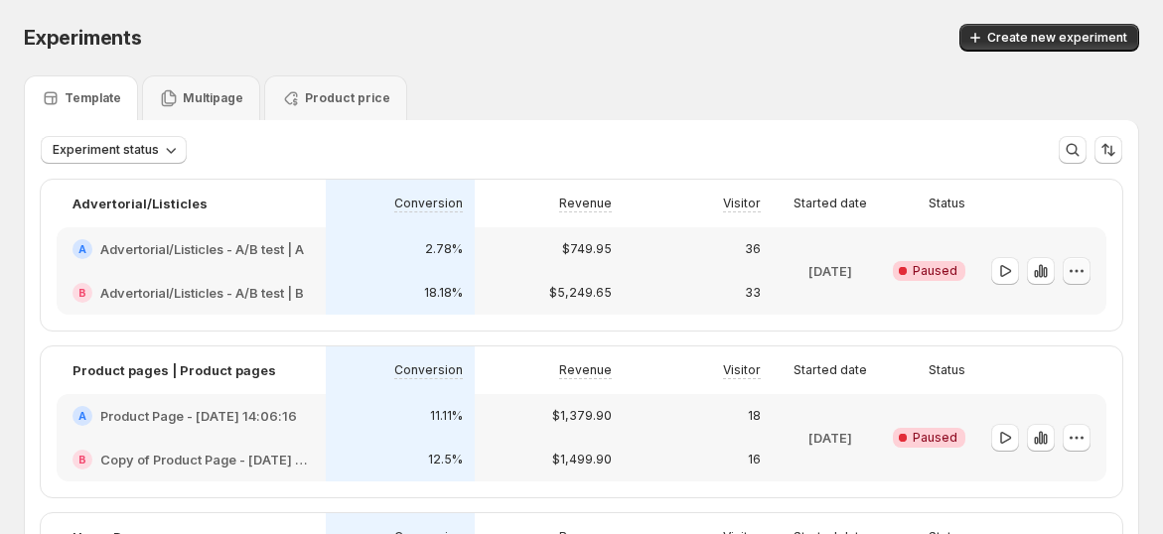
click at [1086, 271] on icon "button" at bounding box center [1077, 271] width 20 height 20
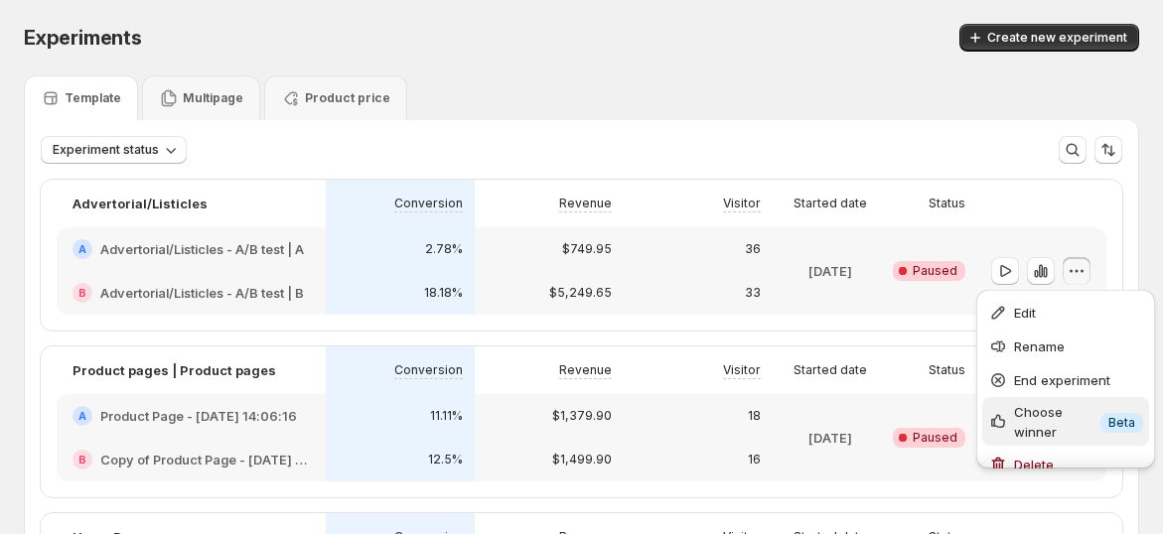
click at [1047, 424] on span "Choose winner" at bounding box center [1038, 422] width 49 height 36
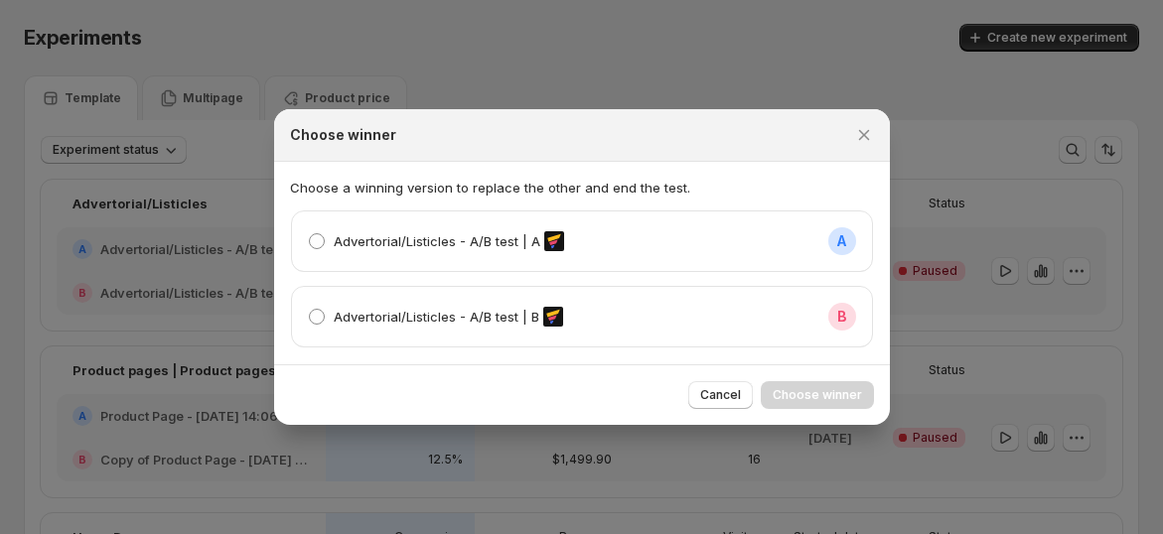
click at [593, 330] on div "Advertorial/Listicles - A/B test | B B" at bounding box center [582, 317] width 548 height 28
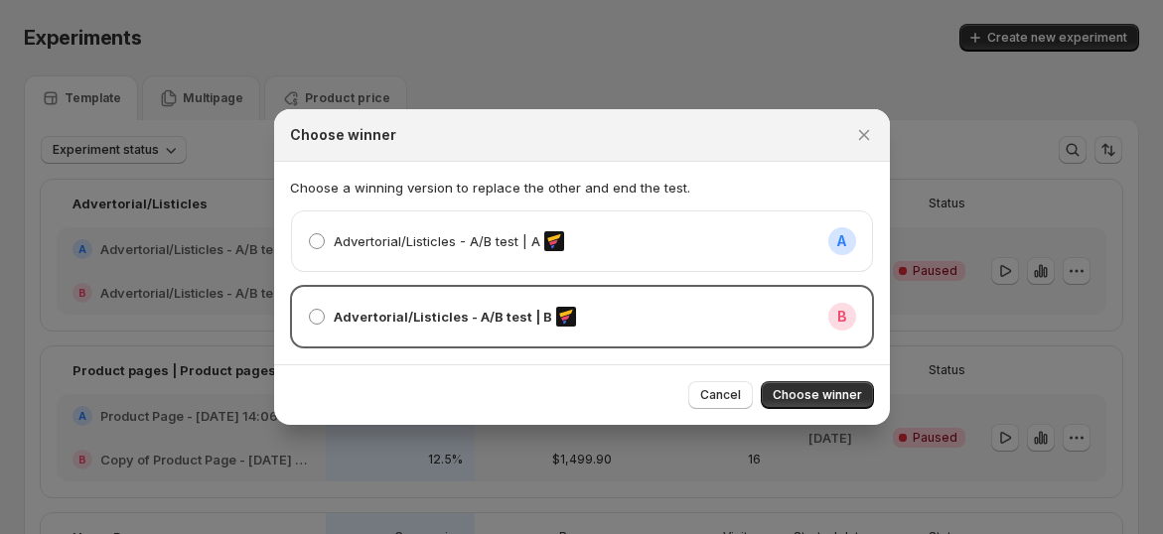
click at [648, 233] on div "Advertorial/Listicles - A/B test | A A" at bounding box center [582, 241] width 548 height 28
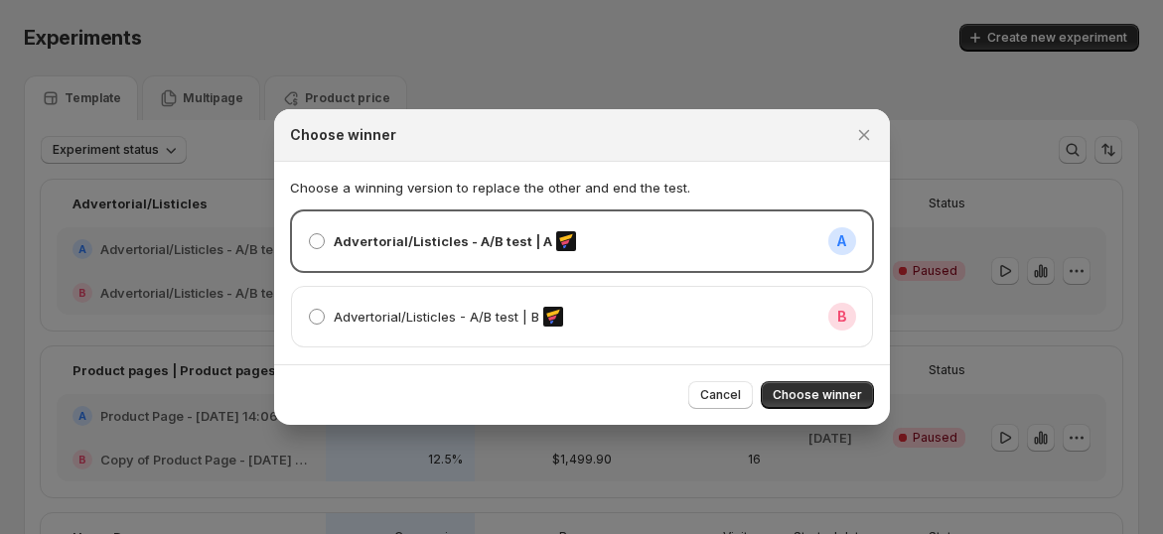
click at [640, 324] on div "Advertorial/Listicles - A/B test | B B" at bounding box center [582, 317] width 548 height 28
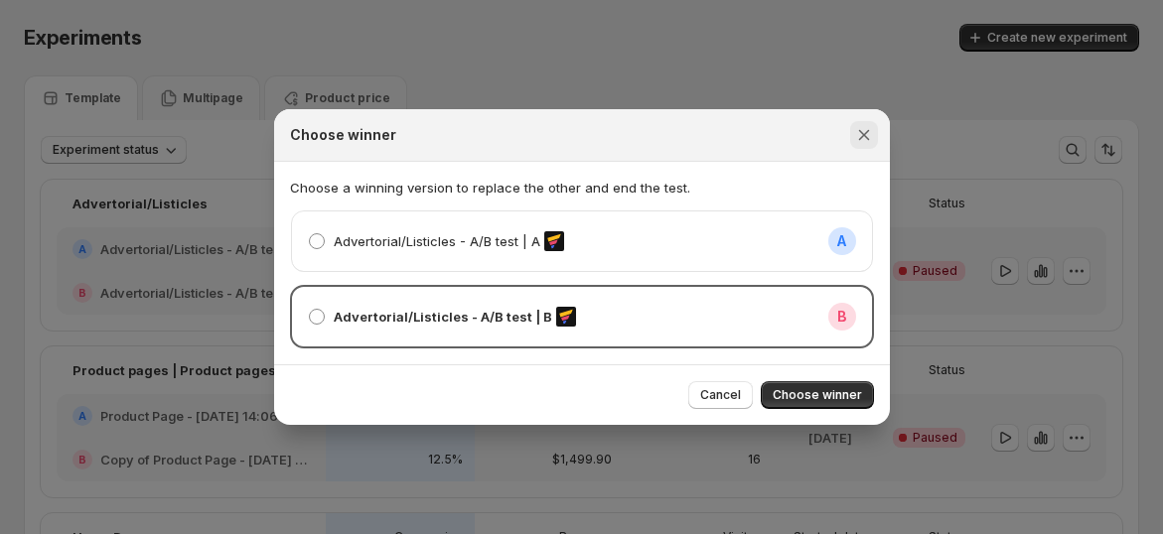
click at [871, 142] on icon "Close" at bounding box center [864, 135] width 20 height 20
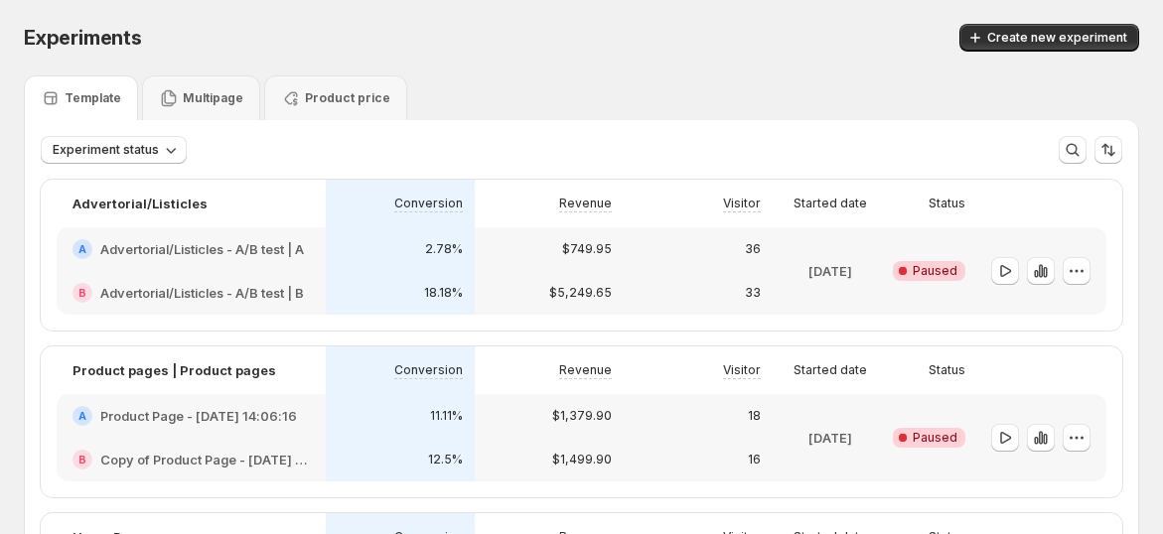
click at [249, 248] on h2 "Advertorial/Listicles - A/B test | A" at bounding box center [202, 249] width 204 height 20
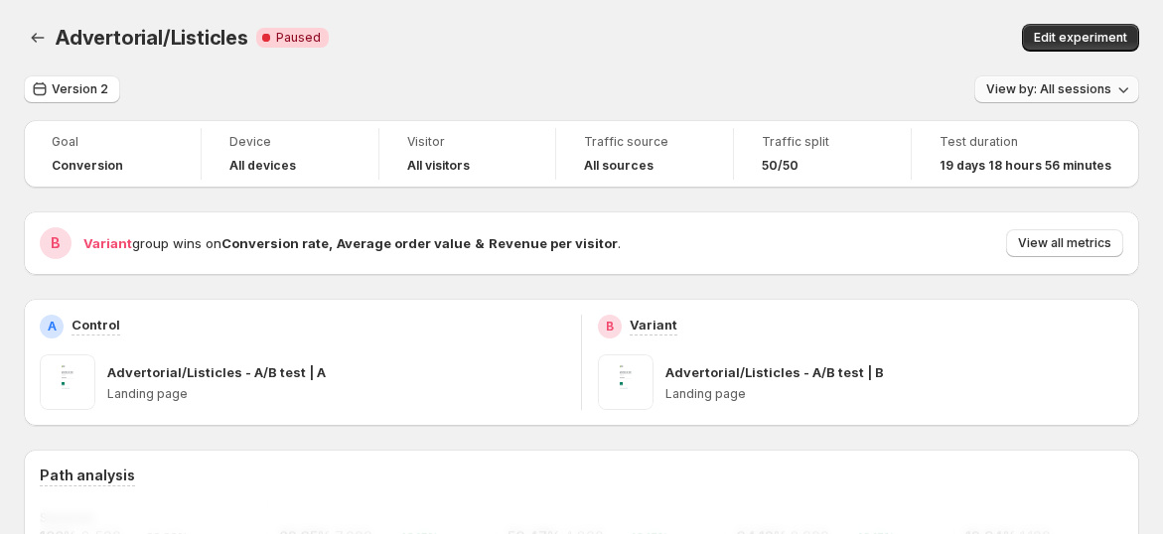
click at [1081, 97] on button "View by: All sessions" at bounding box center [1056, 89] width 165 height 28
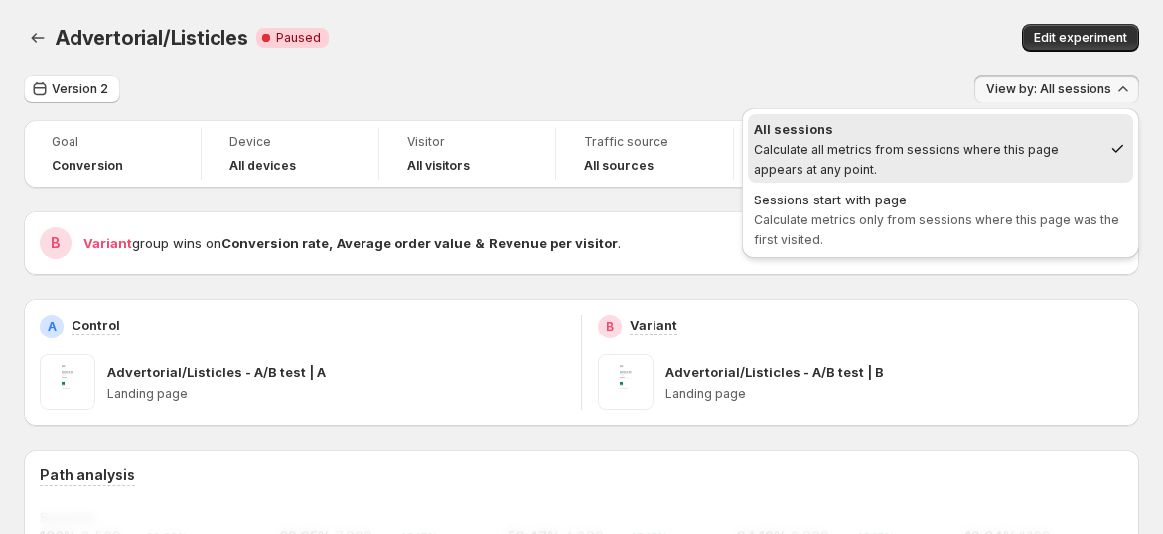
click at [809, 57] on div "Advertorial/Listicles. This page is ready Advertorial/Listicles Critical Comple…" at bounding box center [581, 37] width 1115 height 75
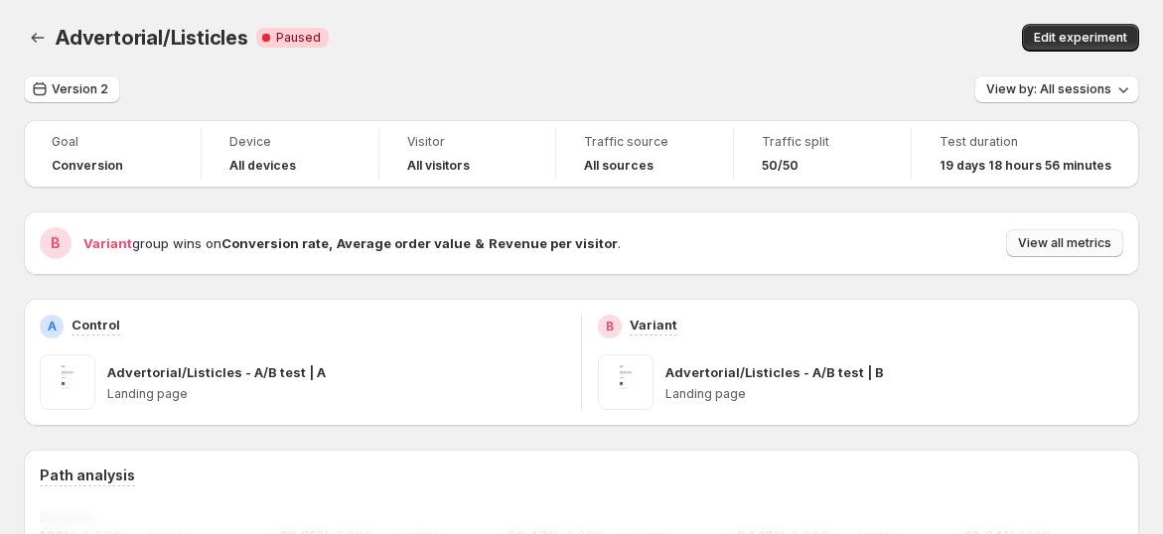
click at [1111, 244] on span "View all metrics" at bounding box center [1064, 243] width 93 height 16
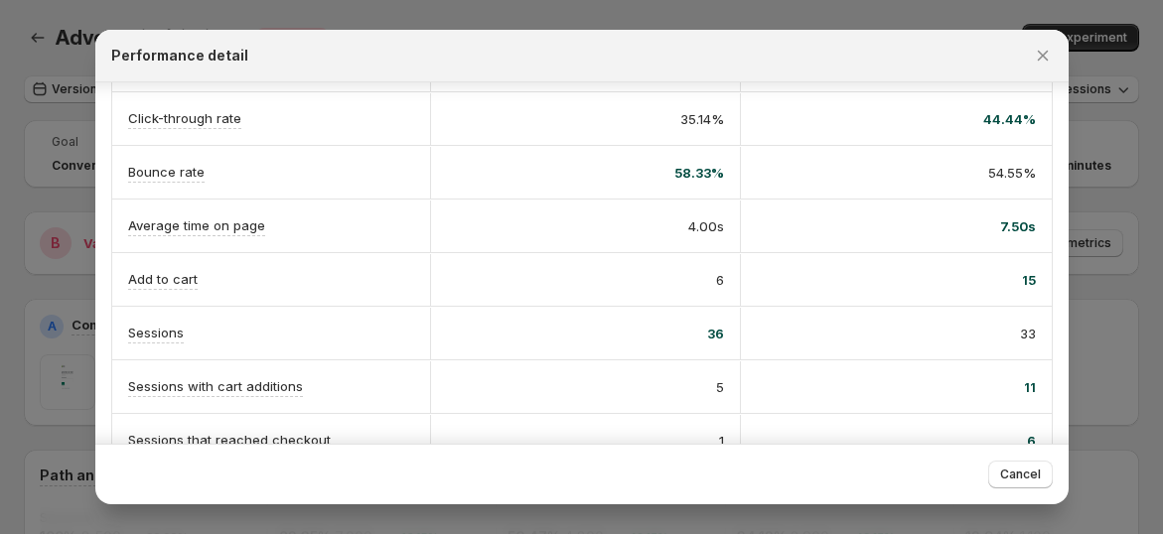
scroll to position [521, 0]
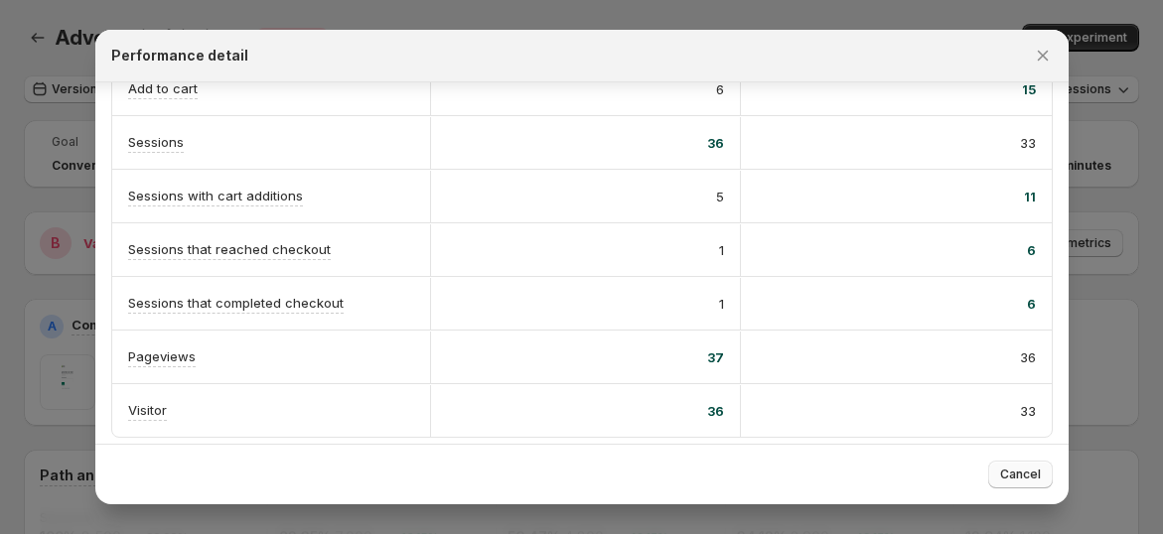
click at [1031, 476] on span "Cancel" at bounding box center [1020, 475] width 41 height 16
